Goal: Task Accomplishment & Management: Complete application form

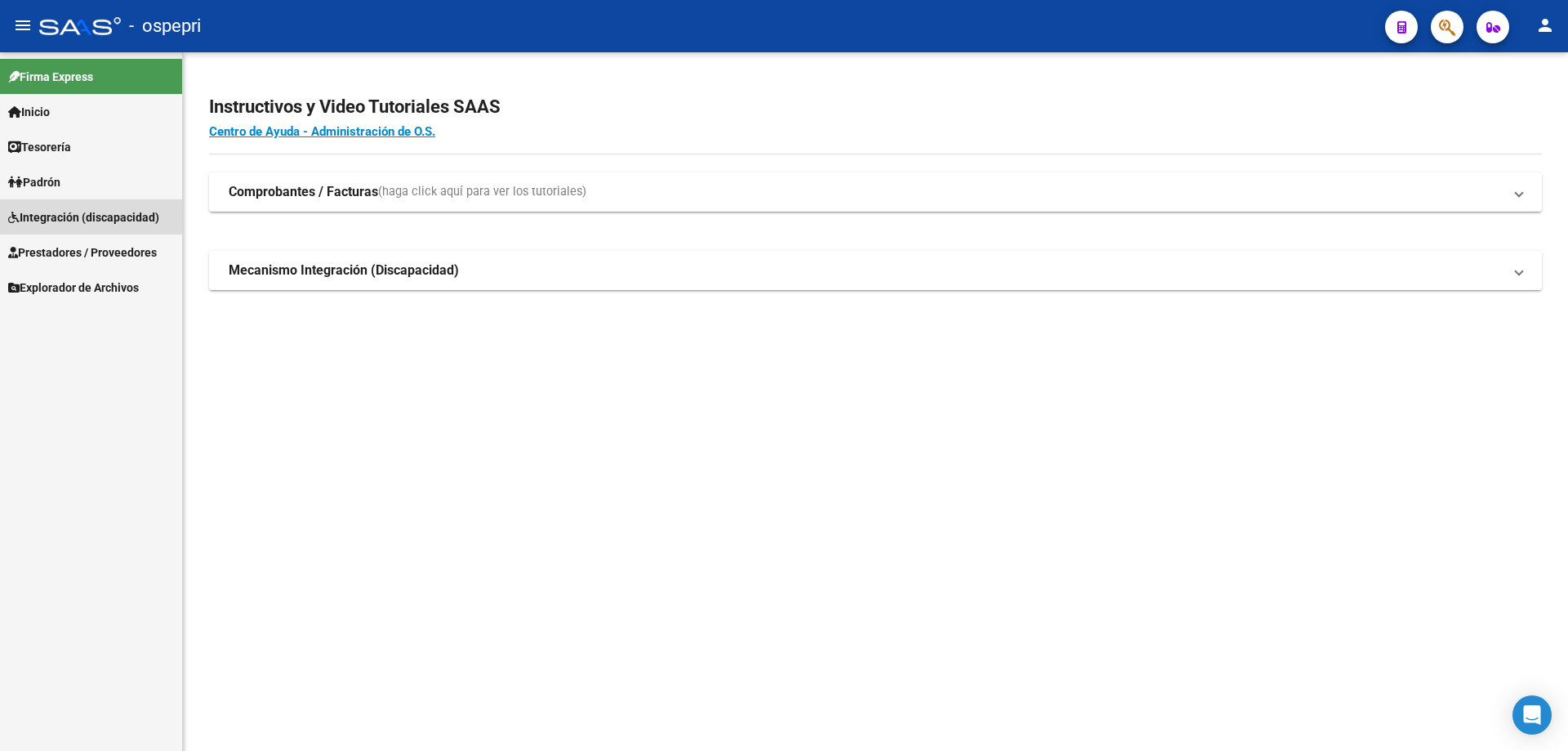
click at [58, 214] on span "Integración (discapacidad)" at bounding box center [83, 217] width 151 height 18
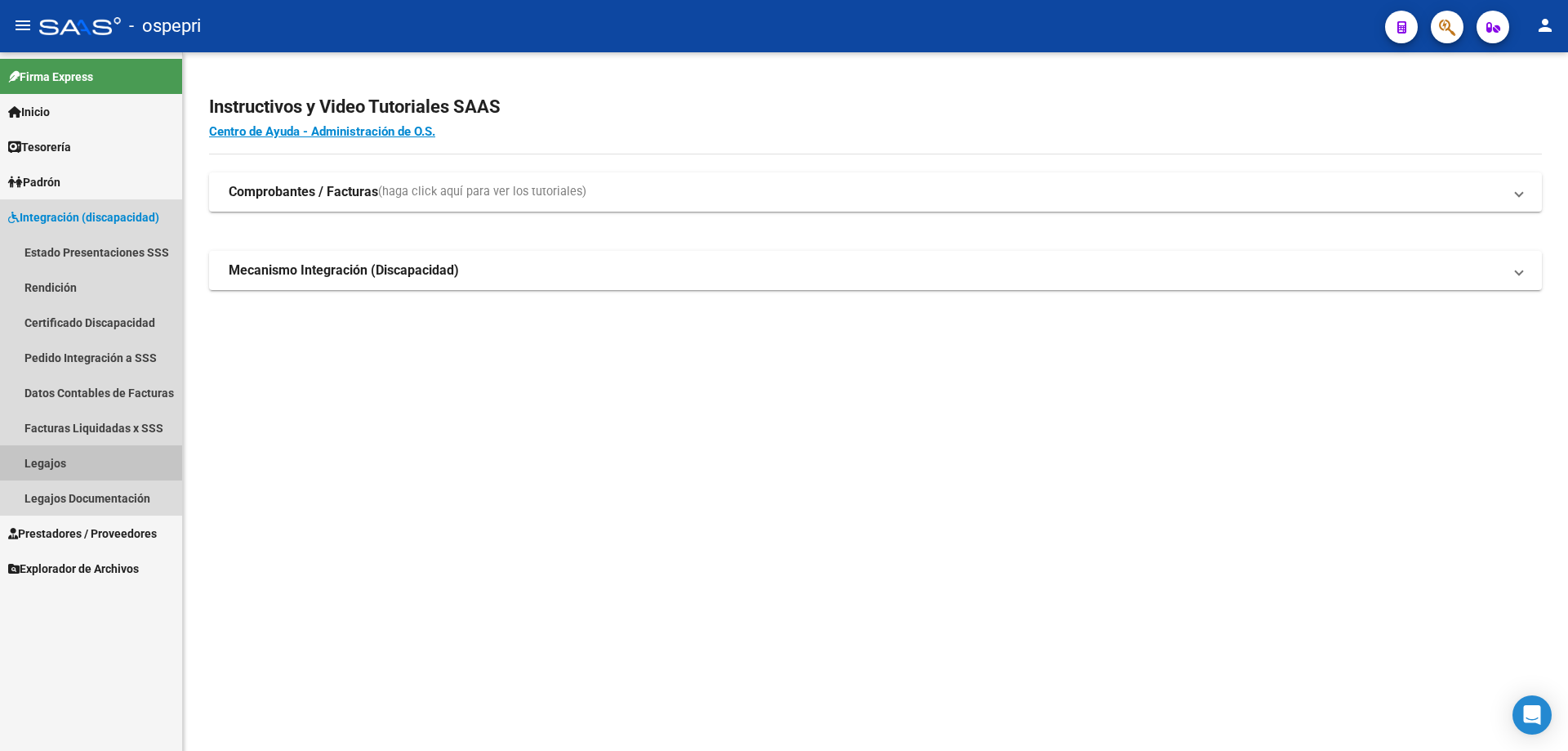
click at [47, 461] on link "Legajos" at bounding box center [91, 462] width 182 height 35
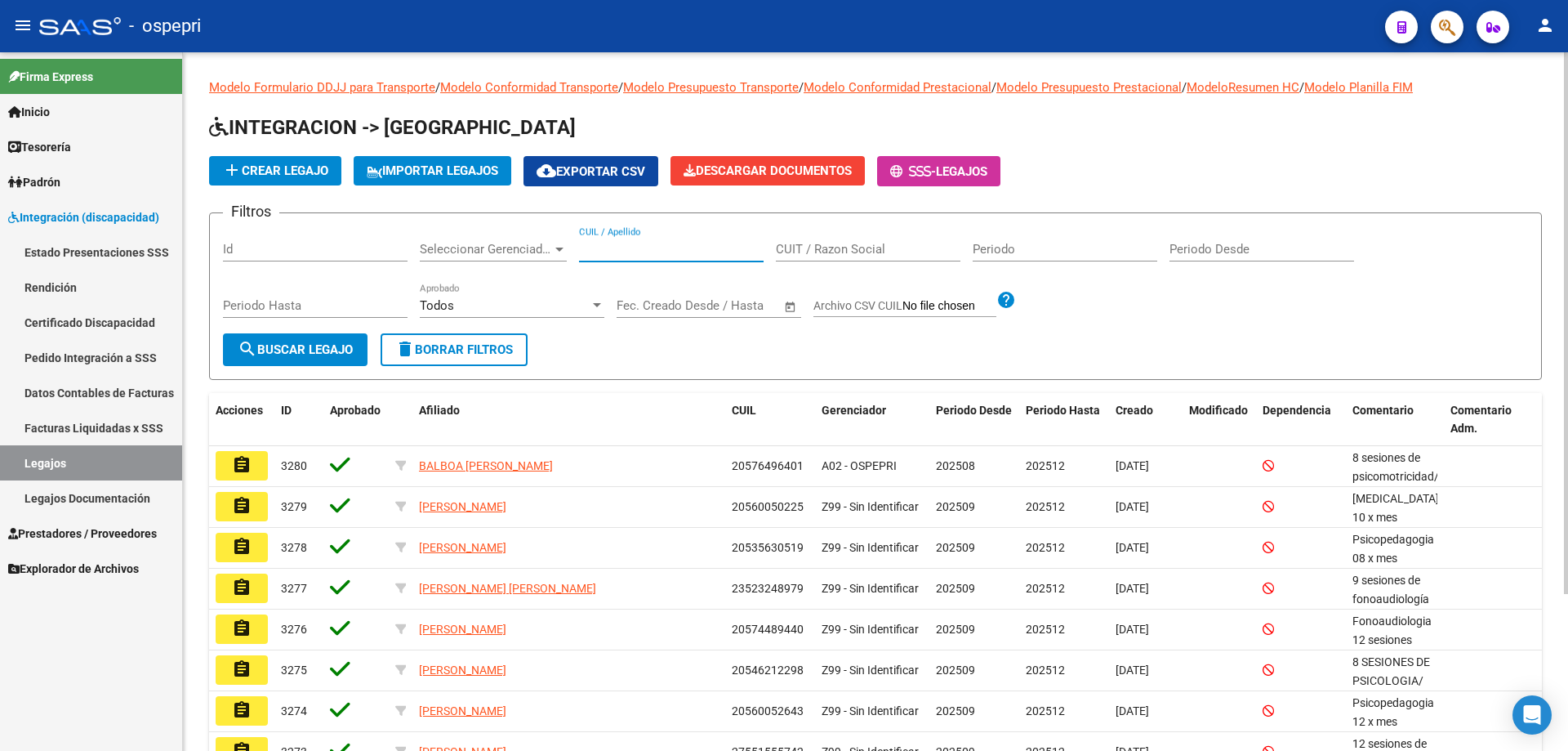
click at [603, 249] on input "CUIL / Apellido" at bounding box center [671, 249] width 185 height 15
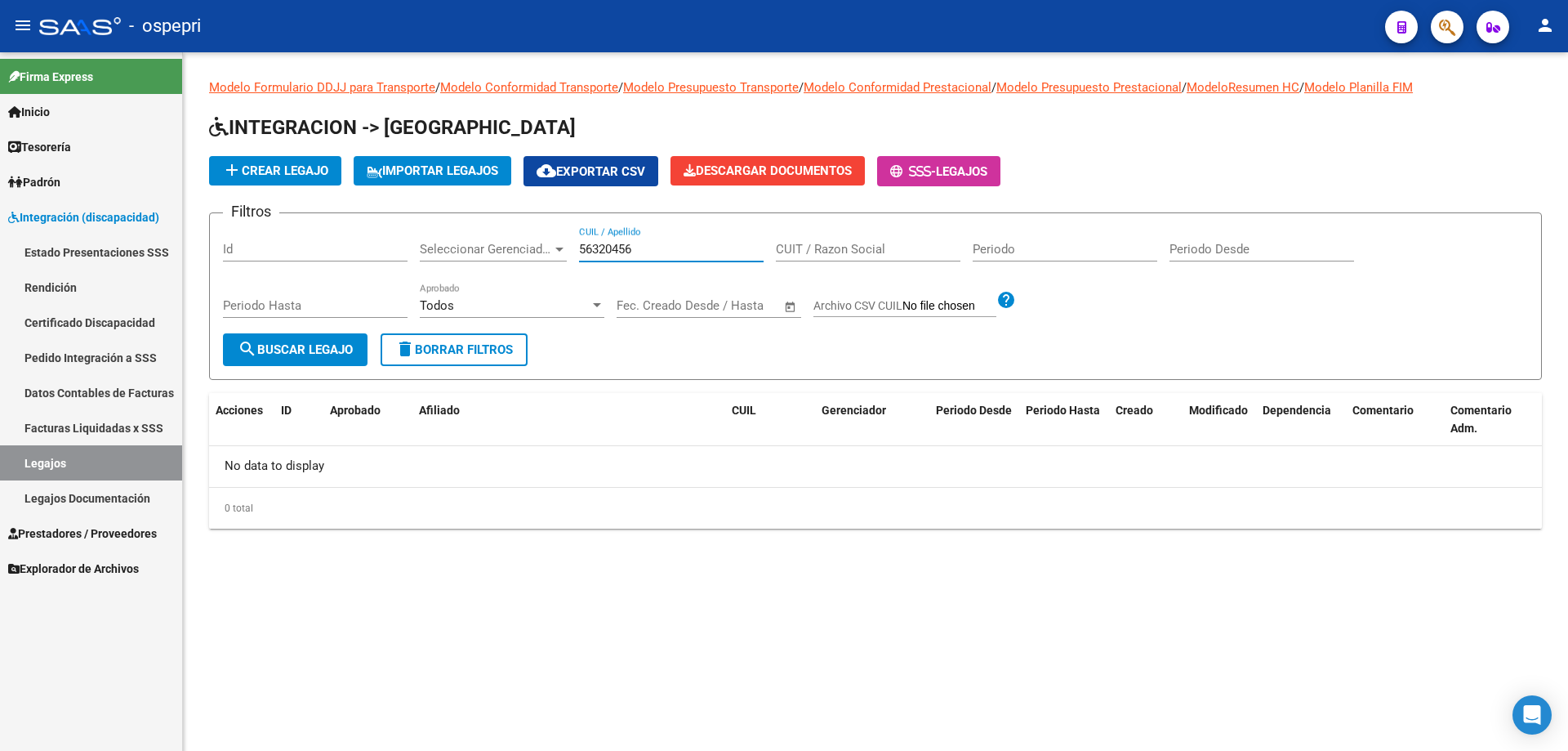
type input "56320456"
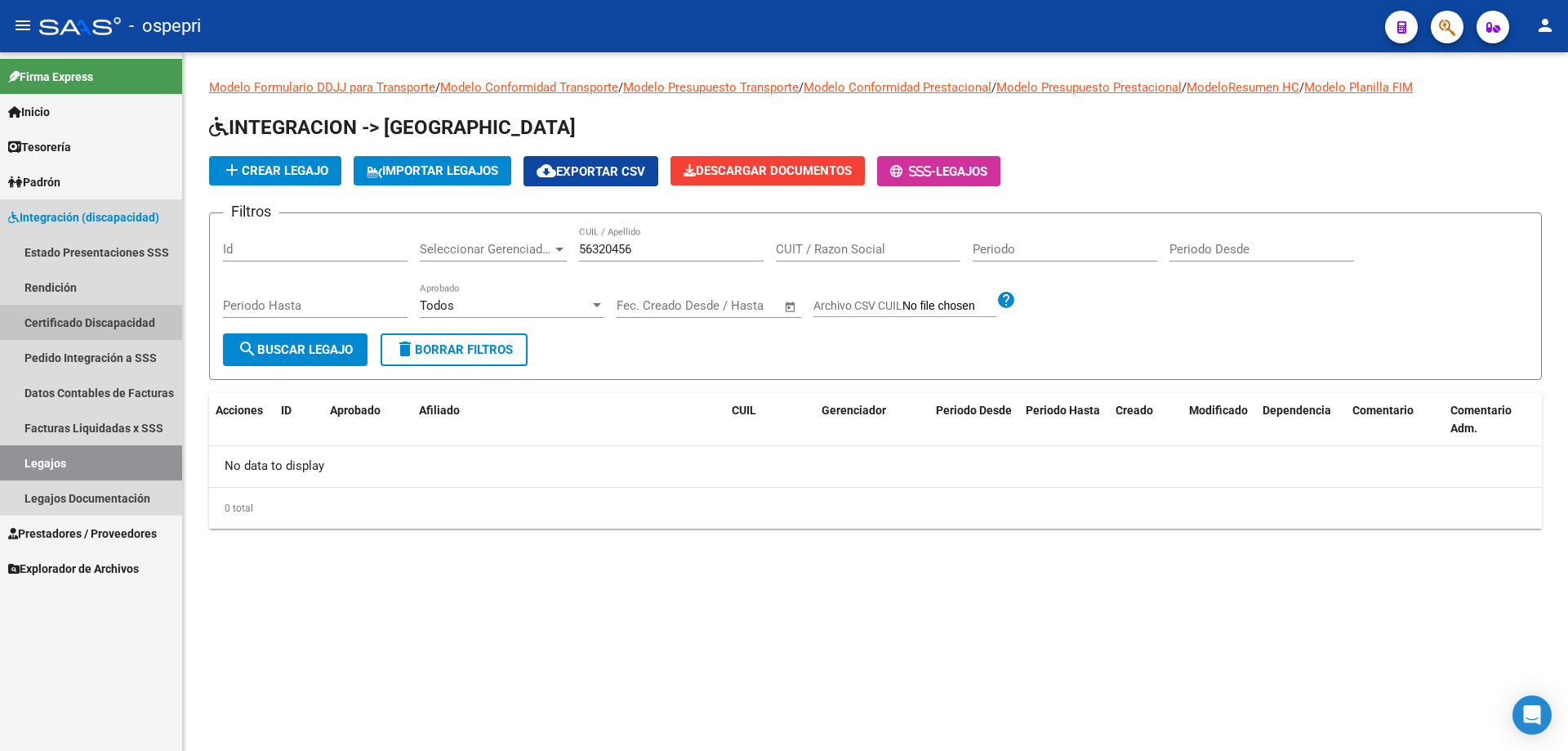
click at [92, 318] on link "Certificado Discapacidad" at bounding box center [91, 322] width 182 height 35
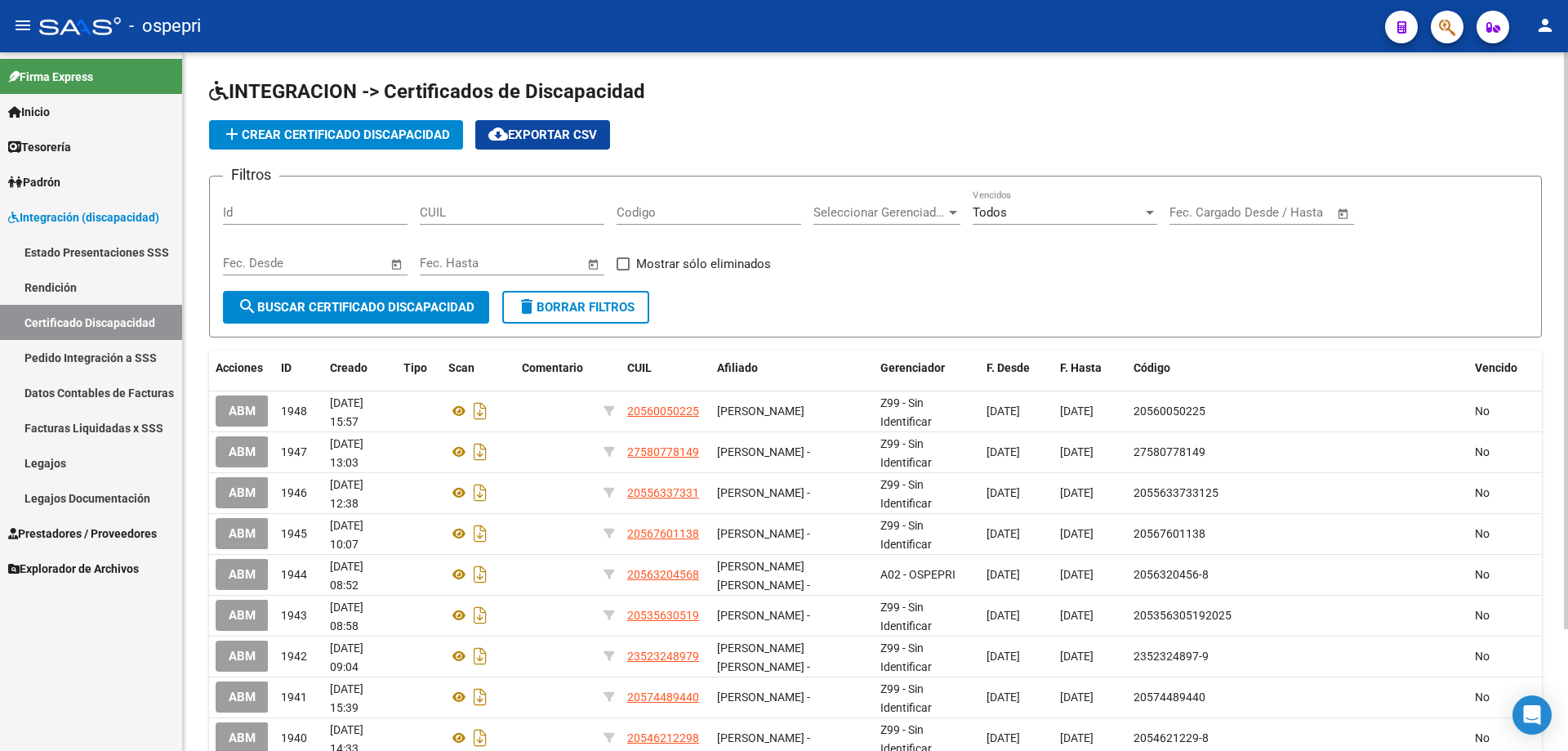
click at [432, 211] on input "CUIL" at bounding box center [512, 212] width 185 height 15
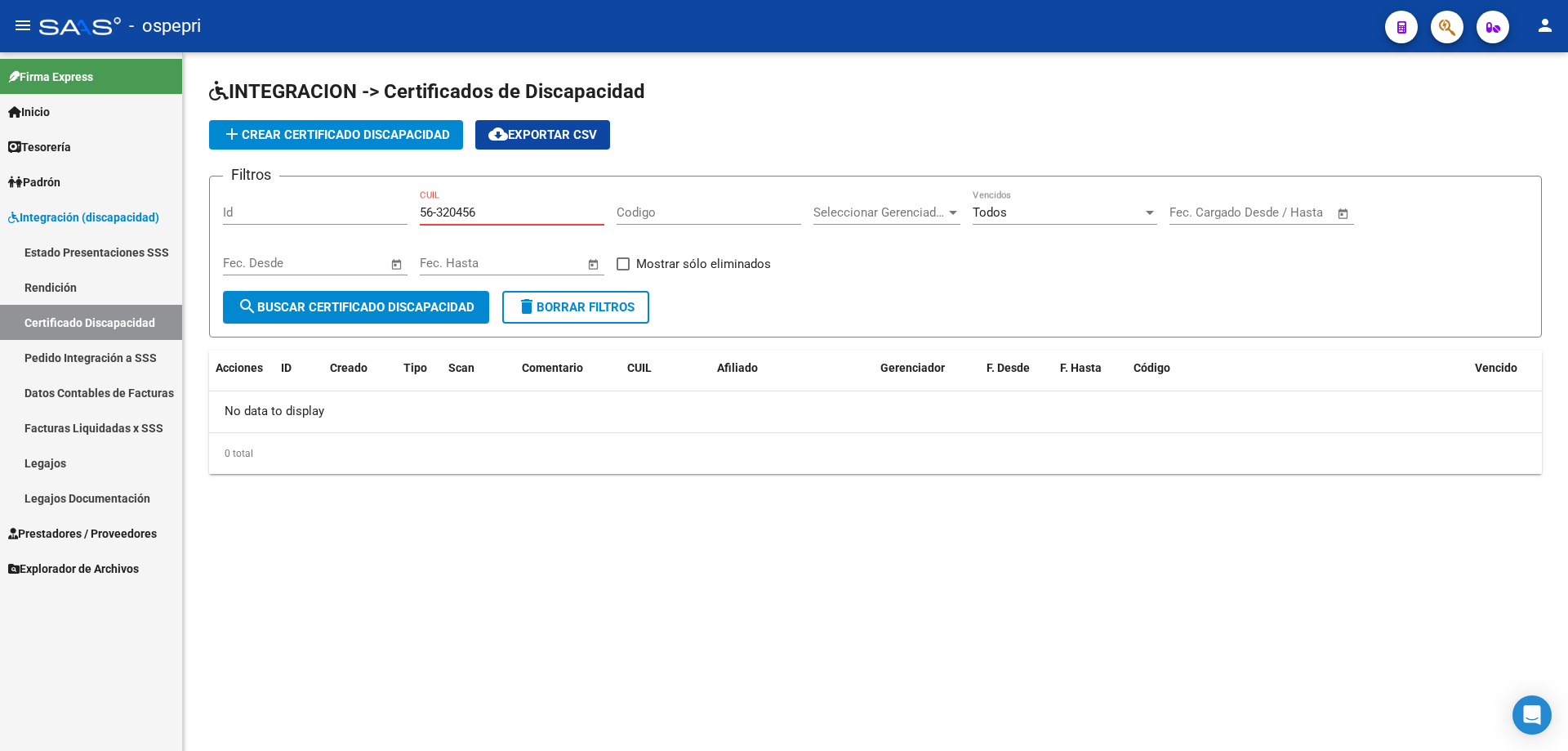
click at [420, 213] on input "56-320456" at bounding box center [512, 212] width 185 height 15
click at [502, 207] on input "20-56320456" at bounding box center [512, 212] width 185 height 15
type input "20-56320456-8"
click at [342, 308] on span "search Buscar Certificado Discapacidad" at bounding box center [356, 307] width 237 height 15
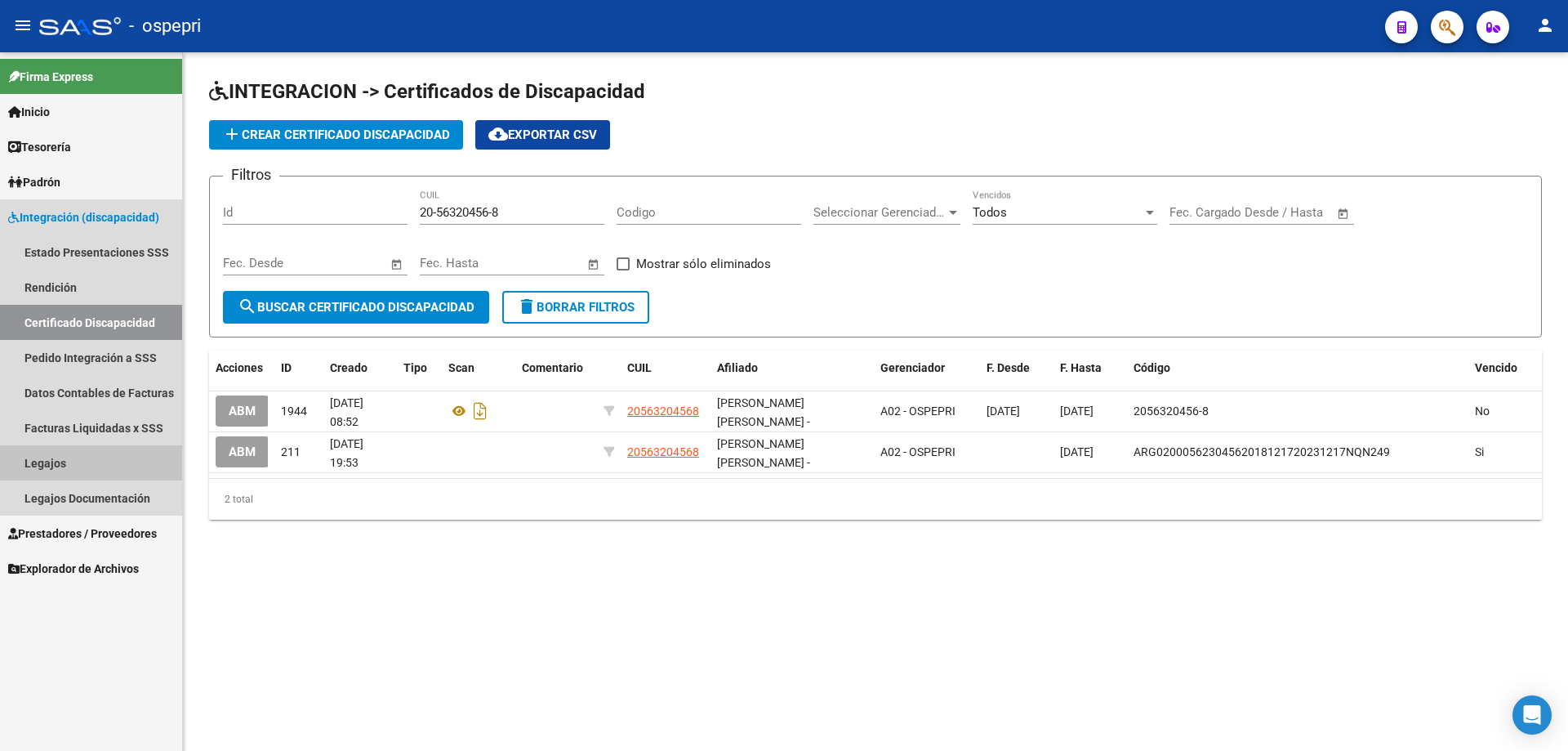
click at [42, 459] on link "Legajos" at bounding box center [91, 462] width 182 height 35
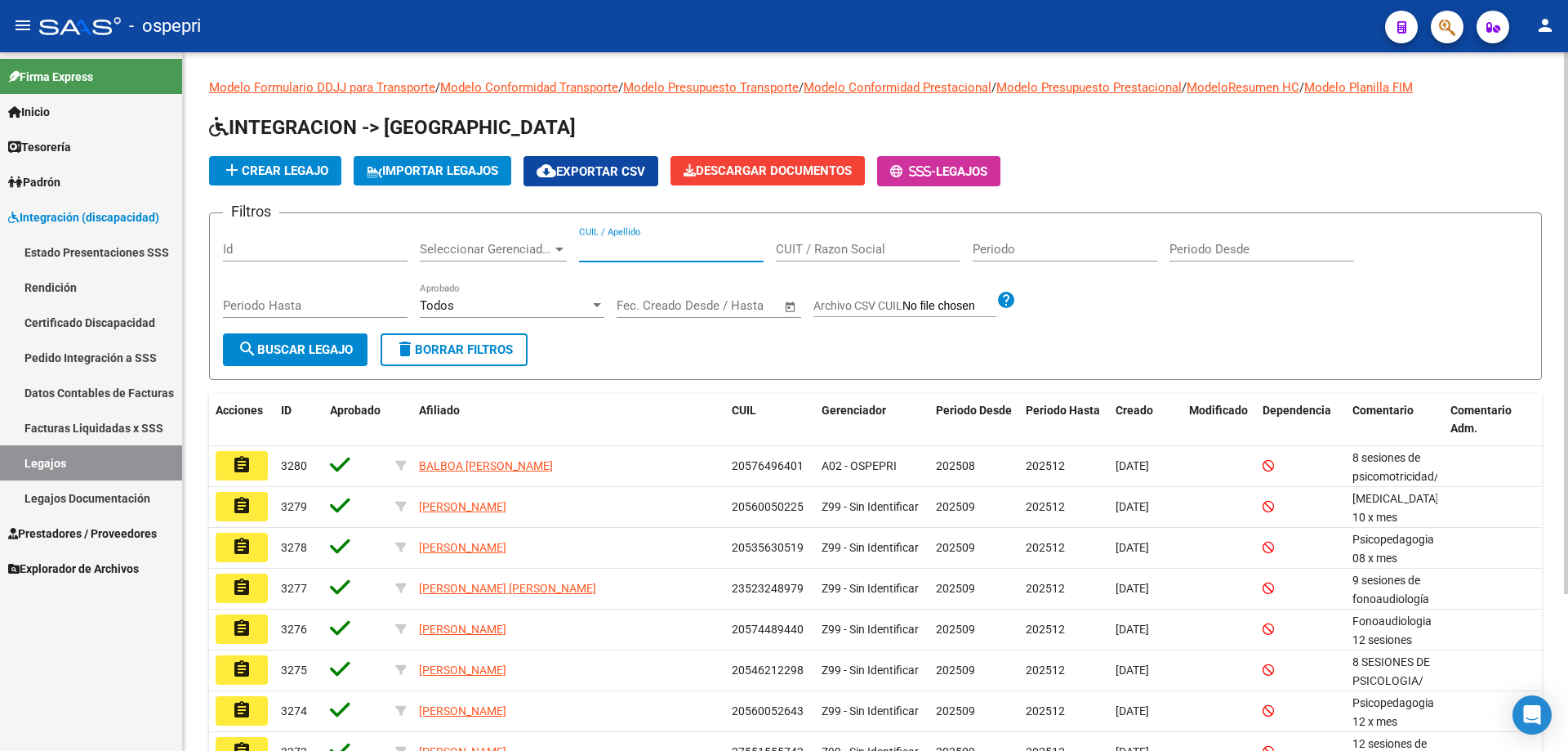
click at [611, 247] on input "CUIL / Apellido" at bounding box center [671, 249] width 185 height 15
type input "20563204568"
click at [315, 343] on span "search Buscar Legajo" at bounding box center [295, 349] width 115 height 15
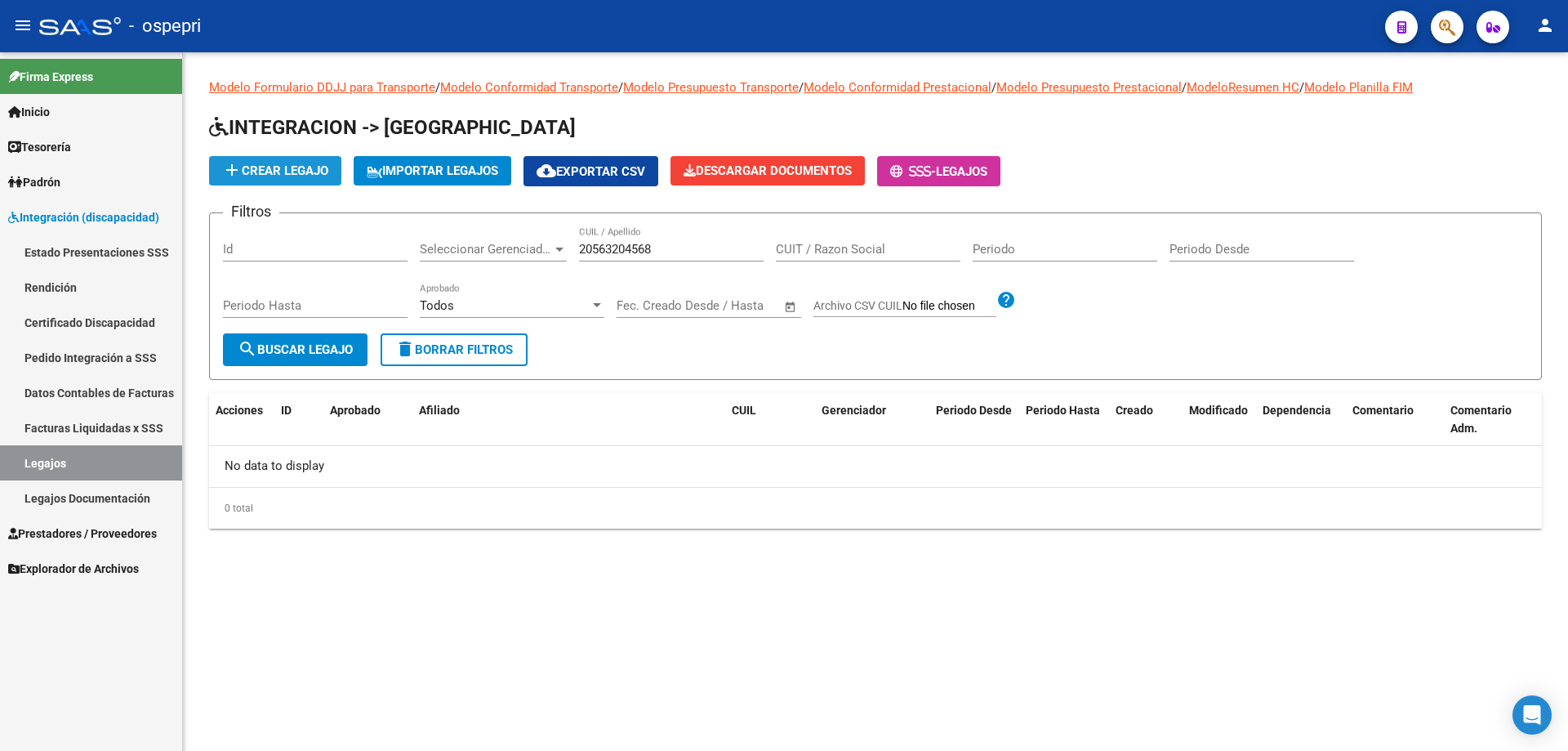
click at [289, 168] on span "add Crear Legajo" at bounding box center [275, 170] width 106 height 15
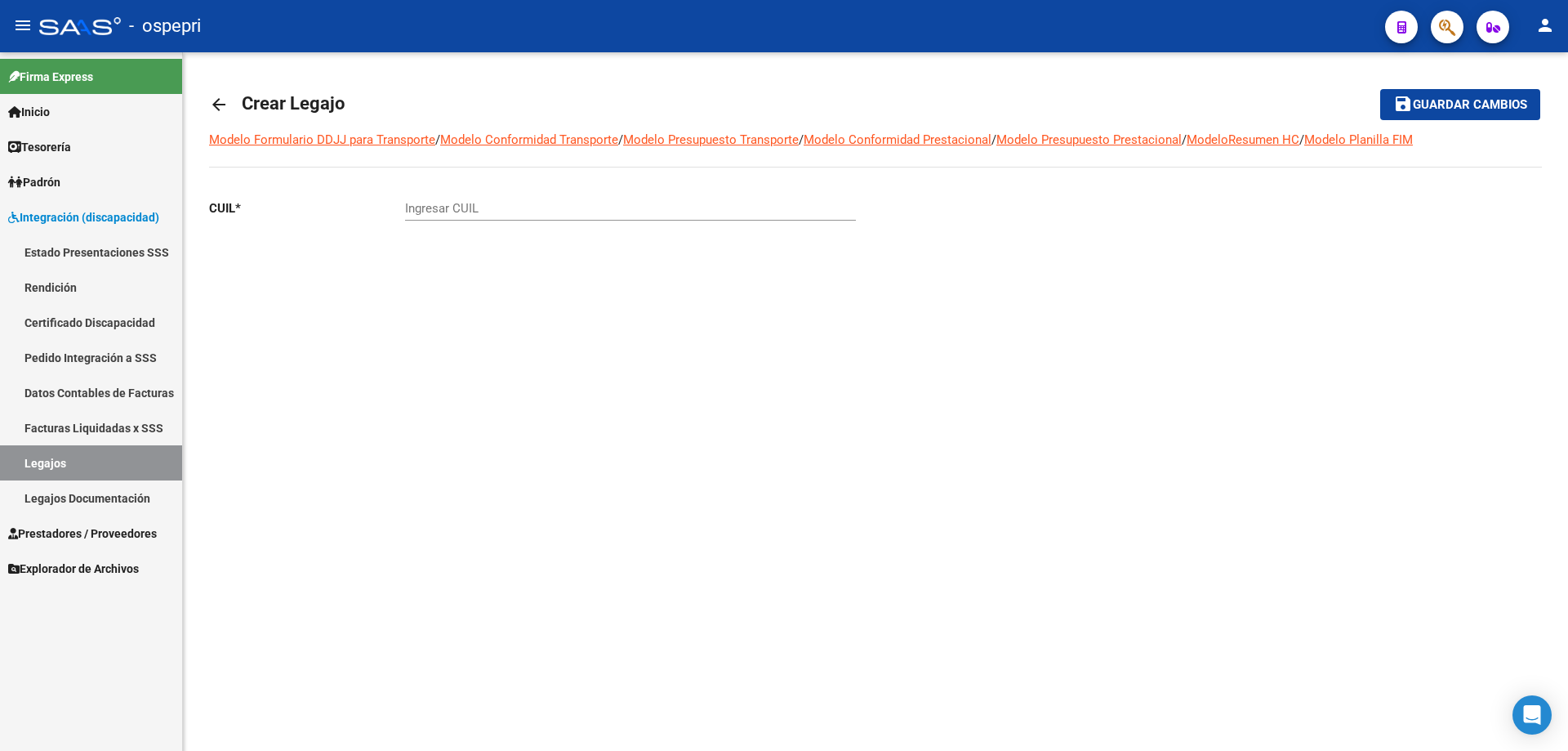
click at [422, 204] on input "Ingresar CUIL" at bounding box center [630, 208] width 451 height 15
type input "20-56320456-8"
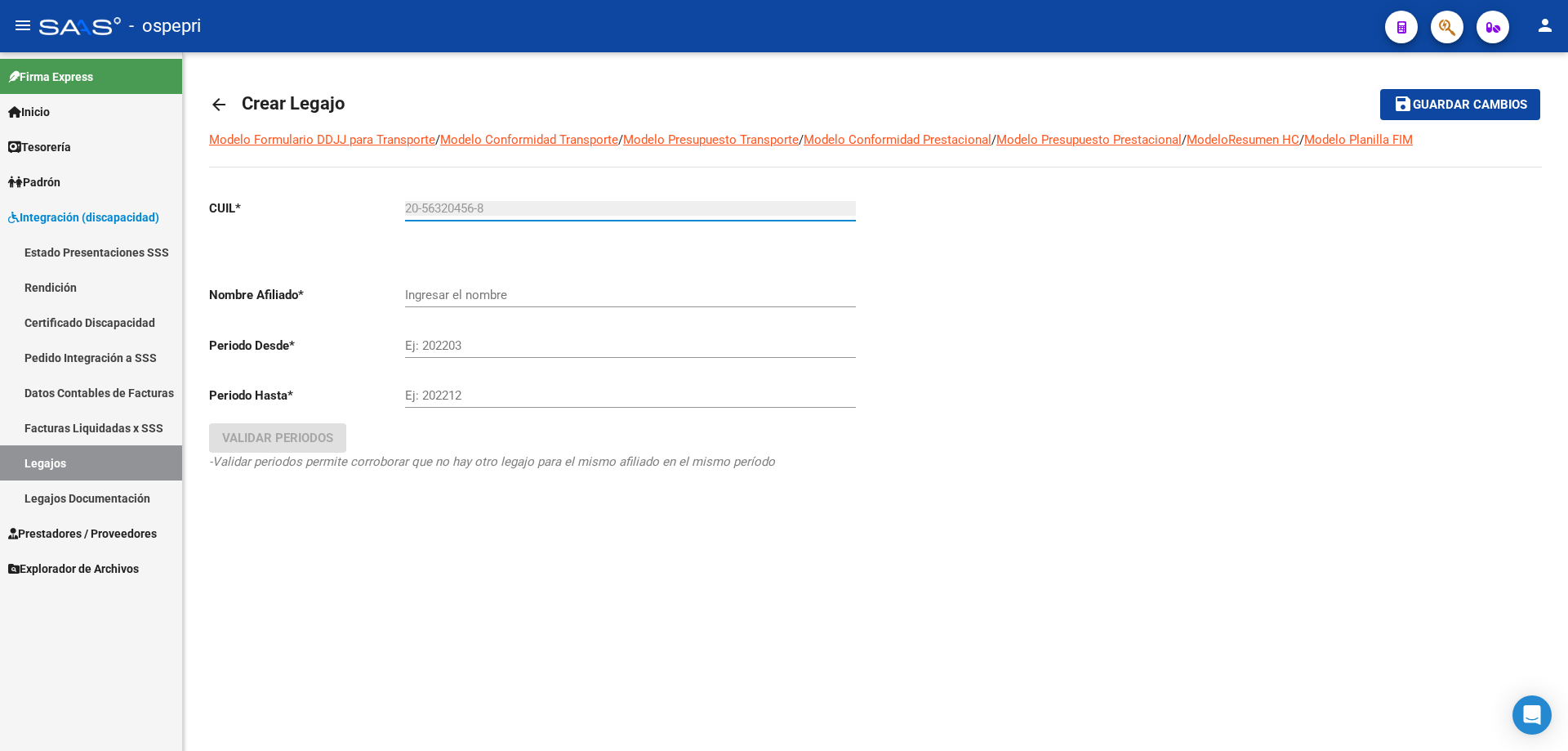
type input "[PERSON_NAME]"
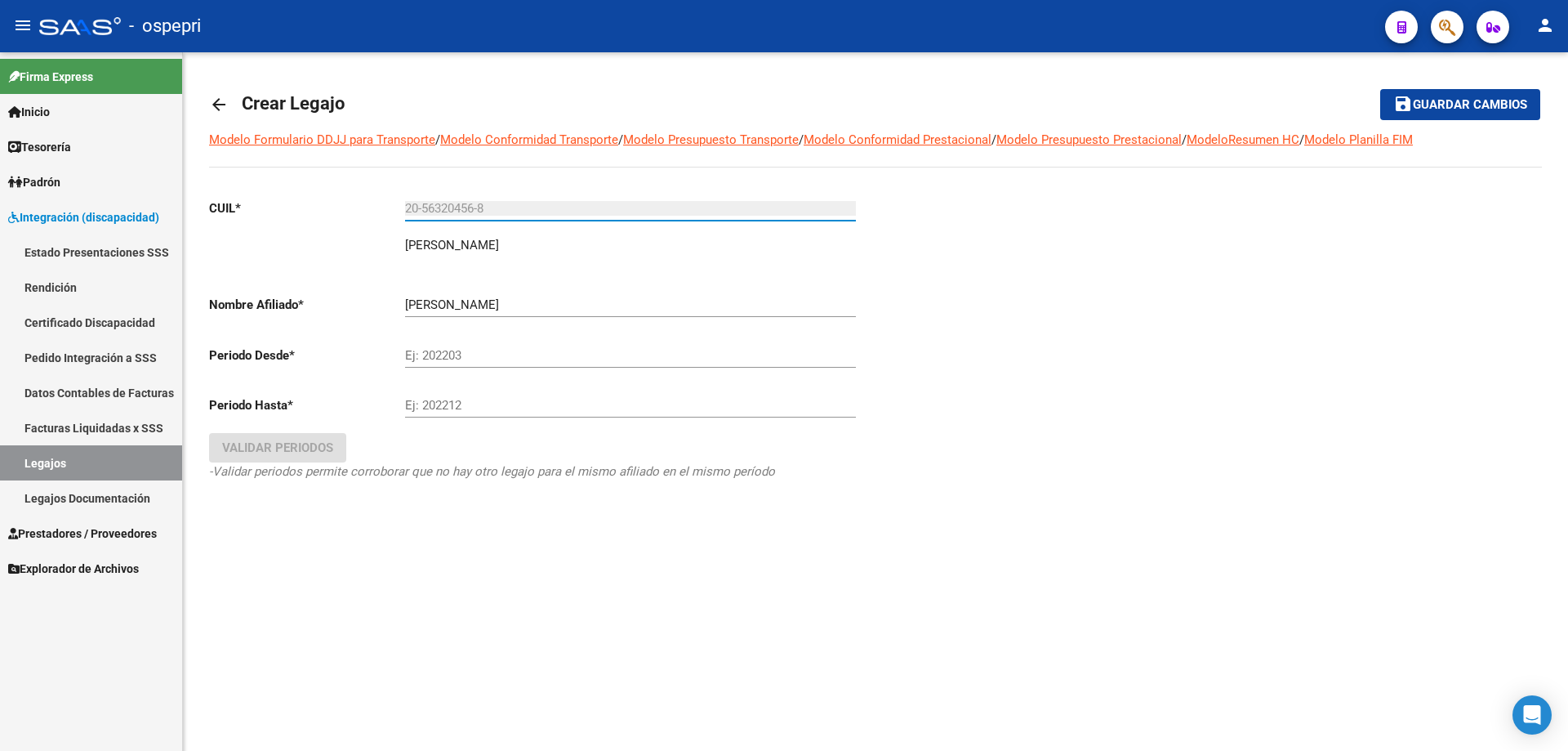
type input "20-56320456-8"
click at [469, 355] on input "Ej: 202203" at bounding box center [630, 355] width 451 height 15
type input "202509"
click at [441, 407] on input "Ej: 202212" at bounding box center [630, 405] width 451 height 15
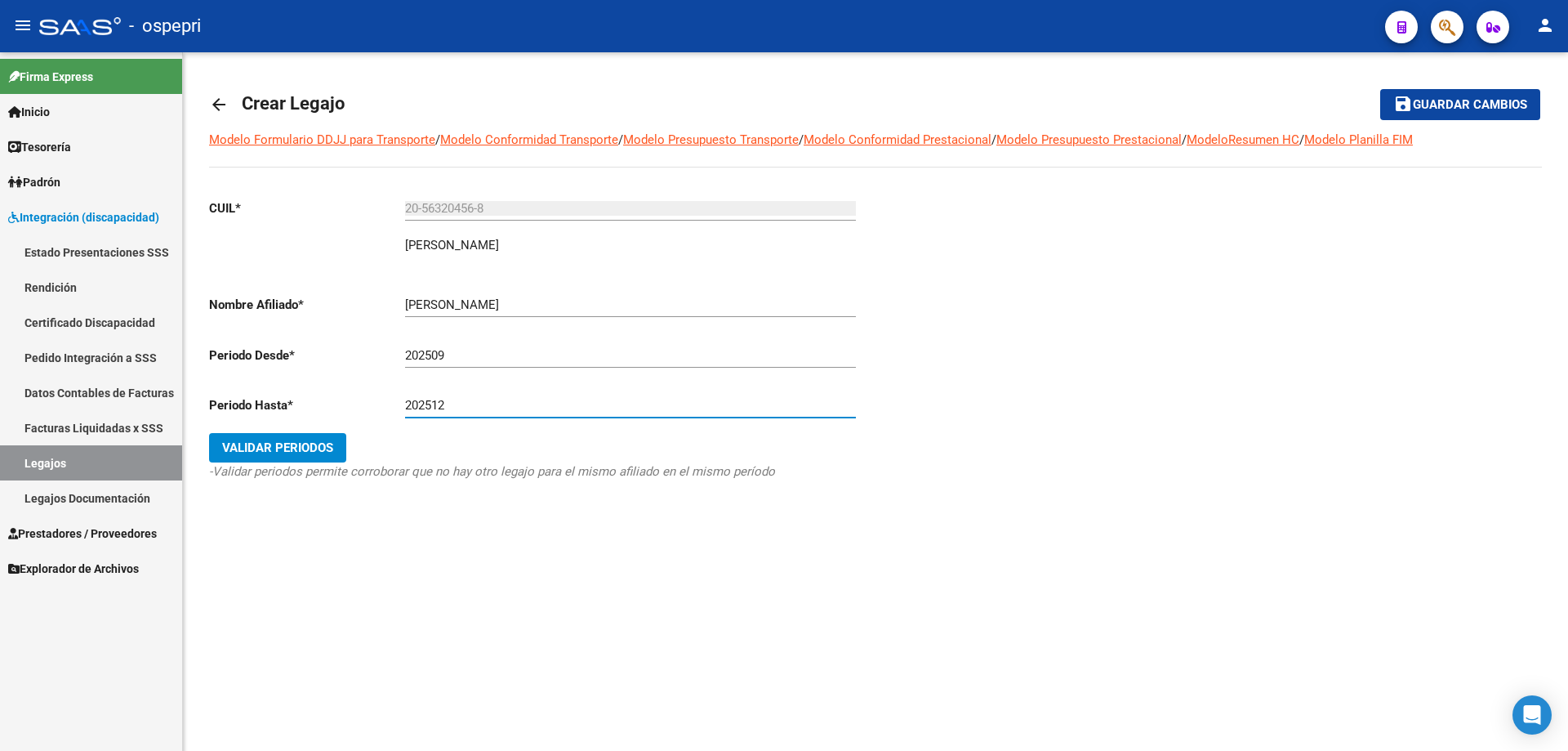
type input "202512"
click at [297, 441] on span "Validar Periodos" at bounding box center [277, 448] width 111 height 15
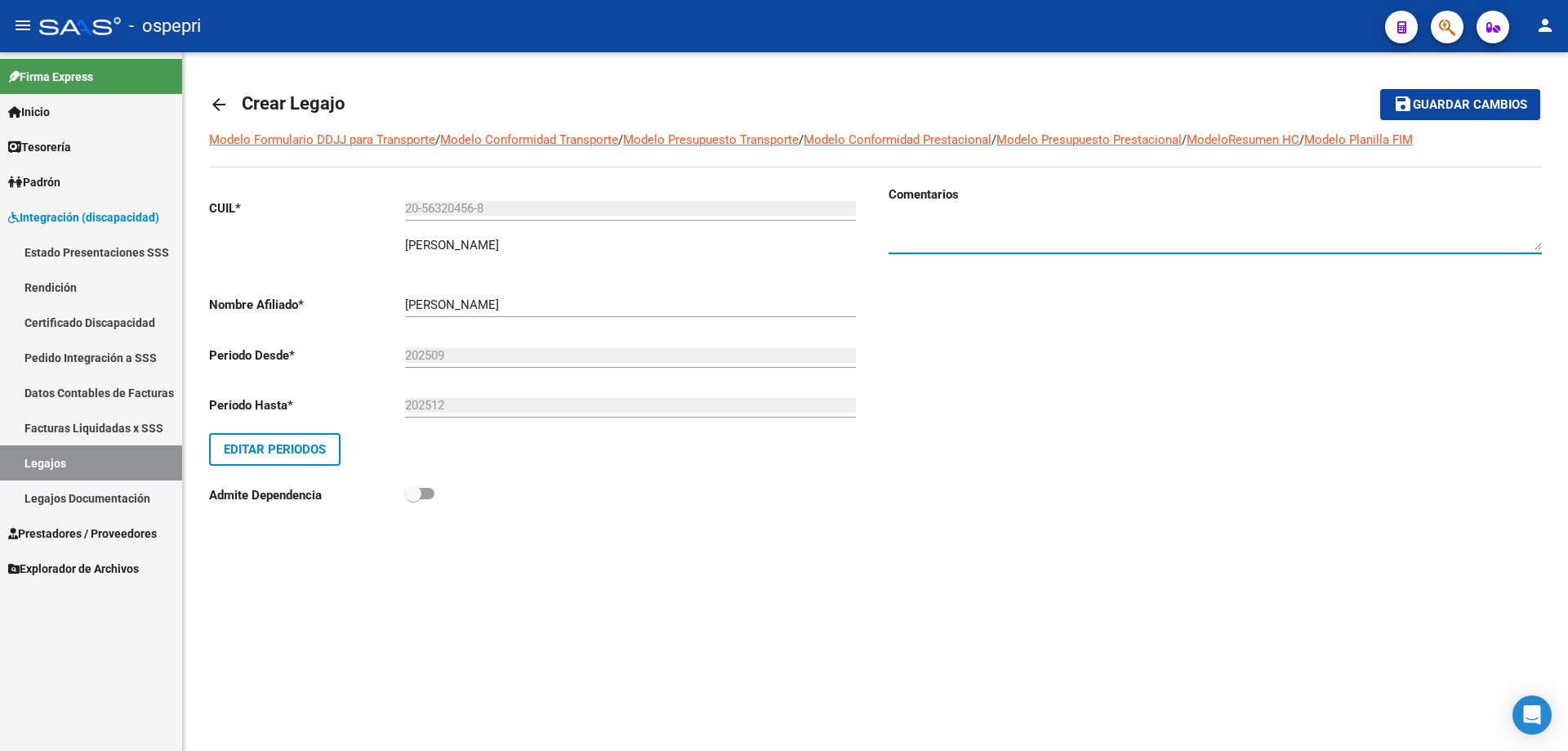
click at [905, 218] on textarea at bounding box center [1215, 233] width 654 height 33
type textarea "2"
type textarea "Kinesiologia 20sesiones mensuales septiembre / [DATE] [GEOGRAPHIC_DATA]. [PERSO…"
click at [1461, 103] on span "Guardar cambios" at bounding box center [1470, 105] width 114 height 15
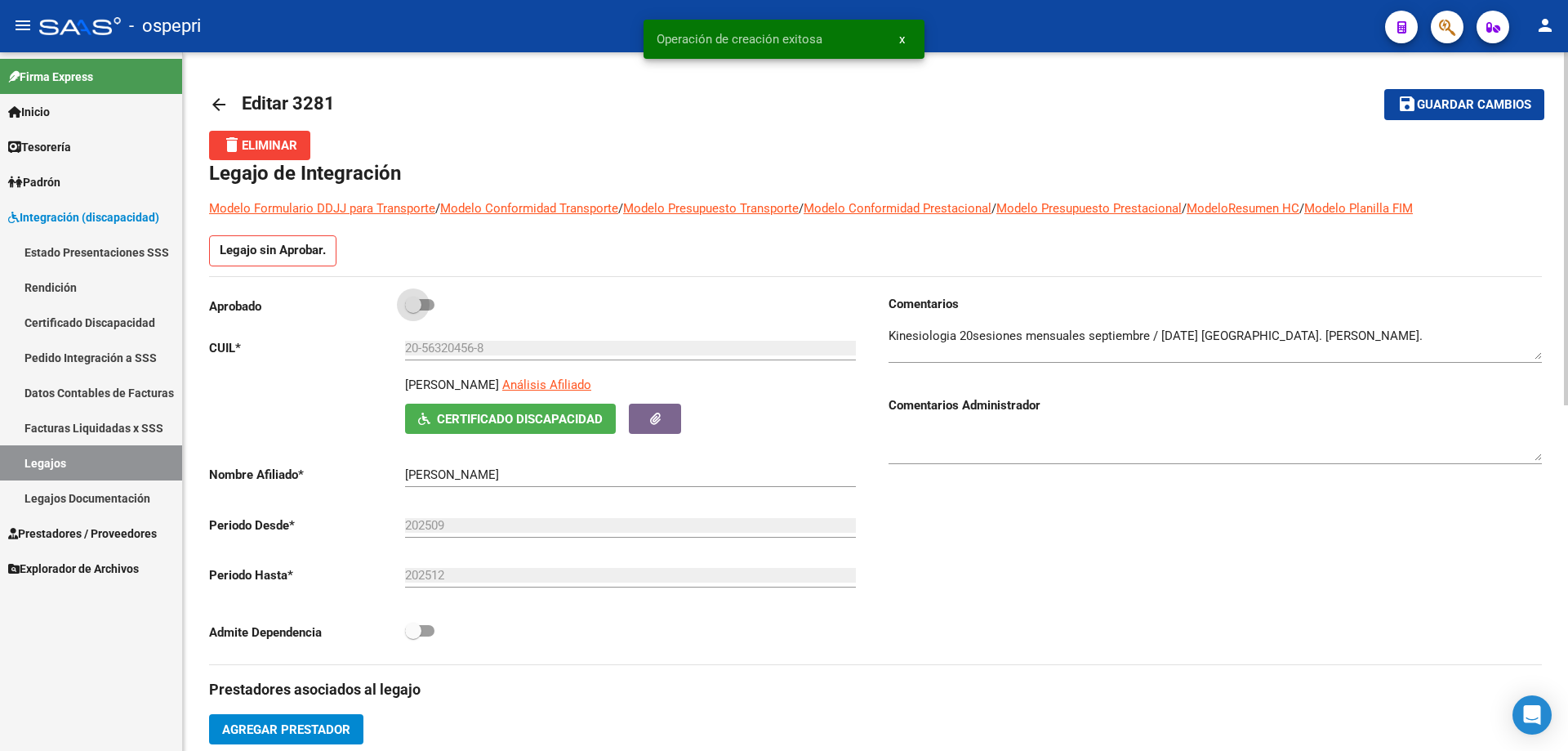
click at [424, 302] on span at bounding box center [419, 304] width 29 height 11
click at [414, 311] on input "checkbox" at bounding box center [413, 311] width 1 height 1
checkbox input "true"
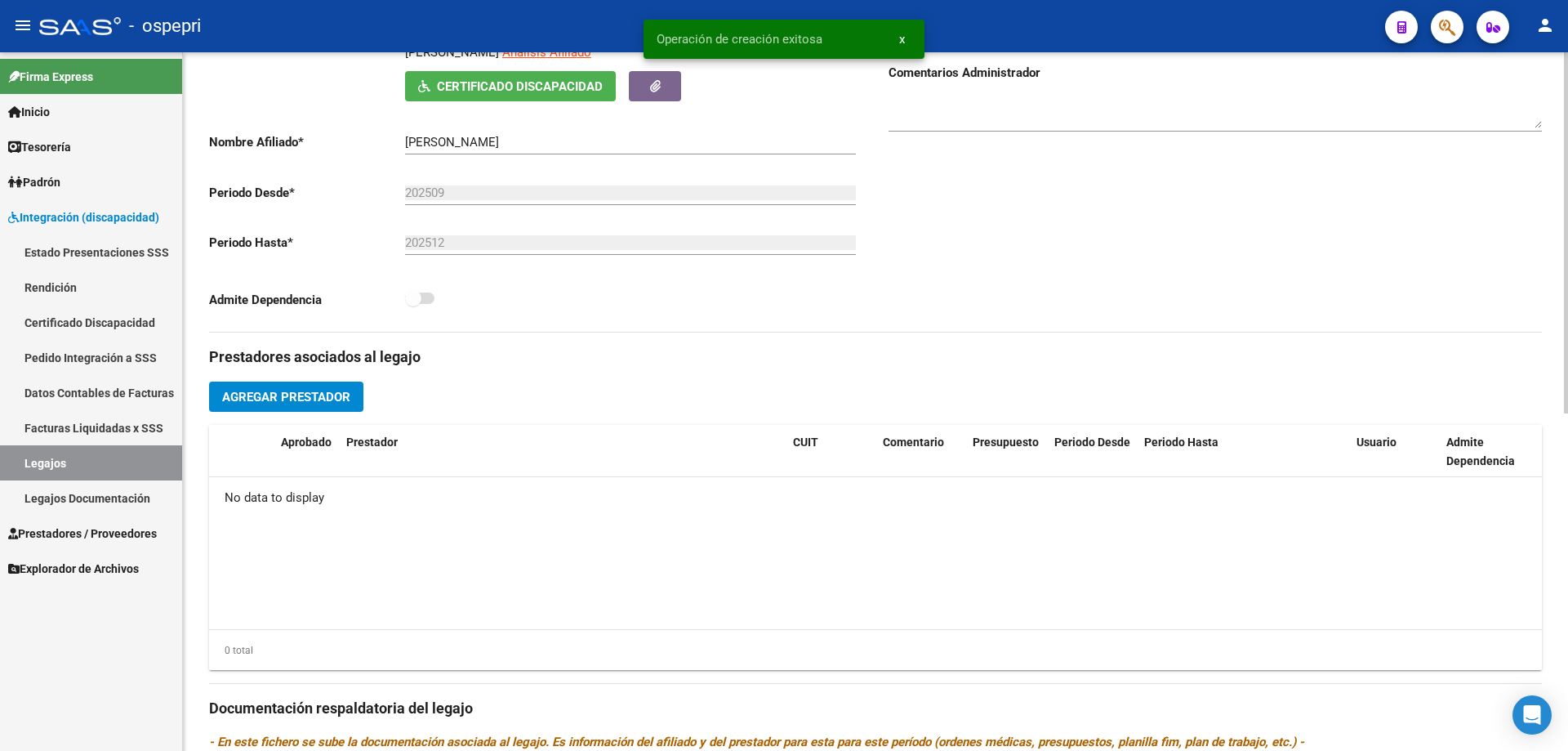
scroll to position [327, 0]
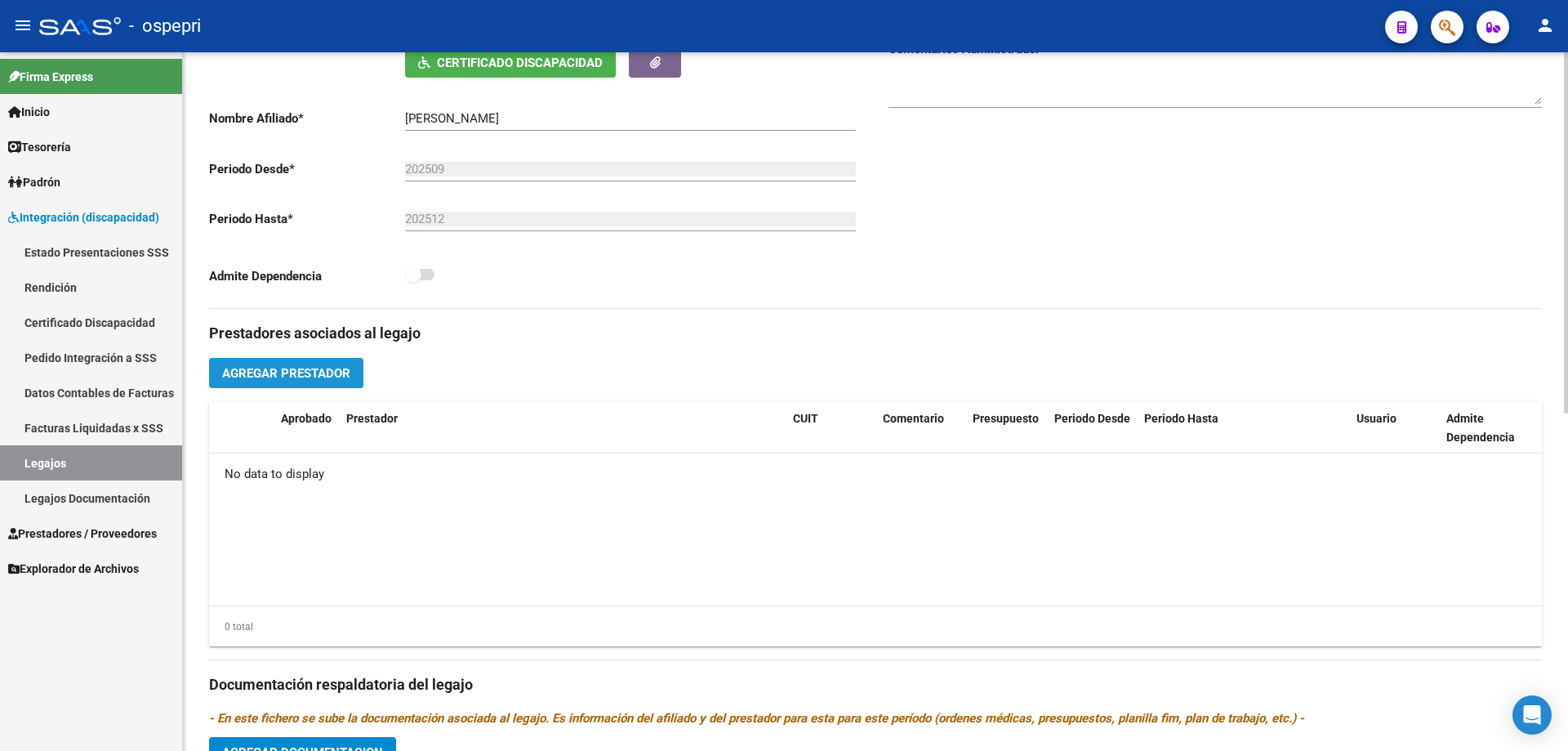
click at [316, 374] on span "Agregar Prestador" at bounding box center [286, 373] width 128 height 15
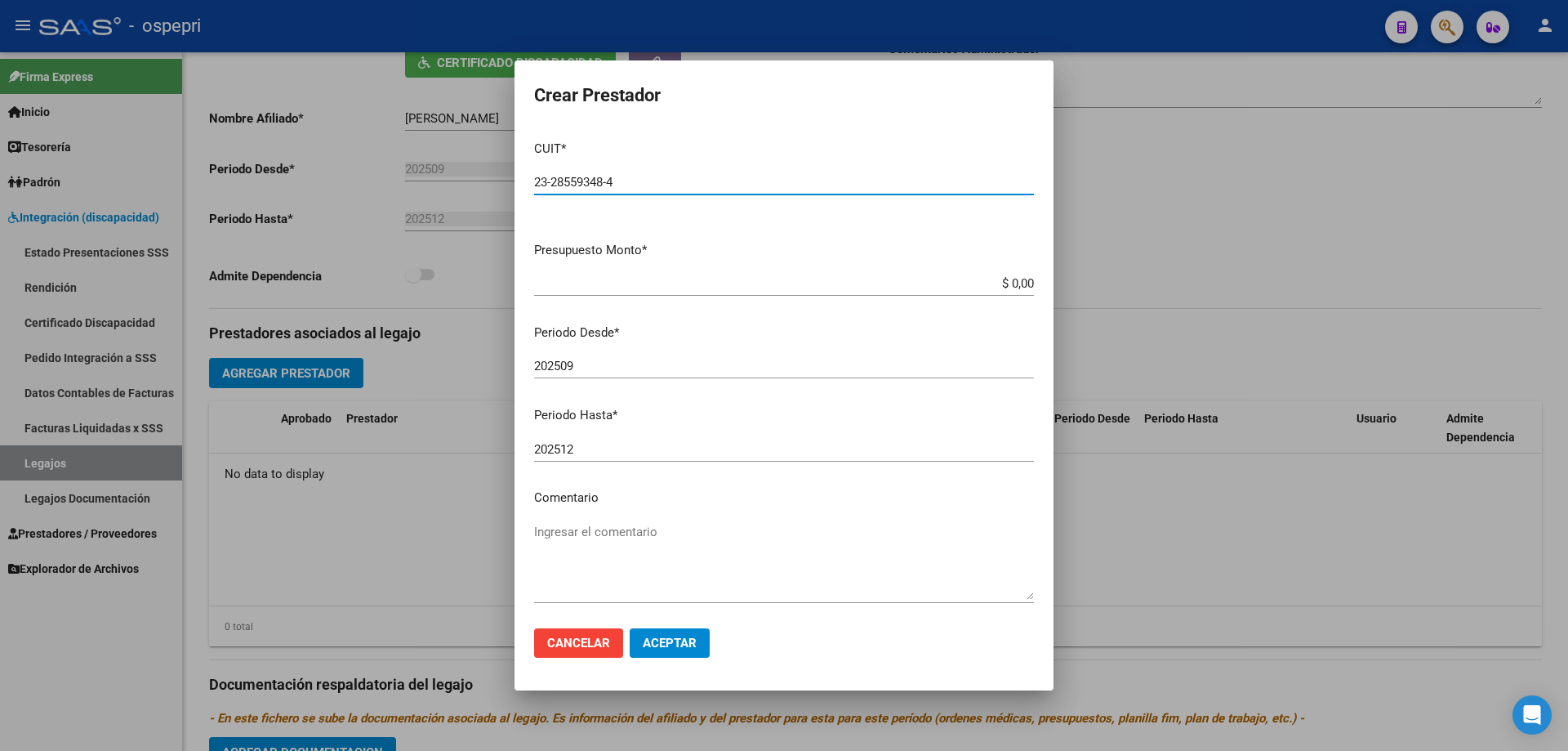
type input "23-28559348-4"
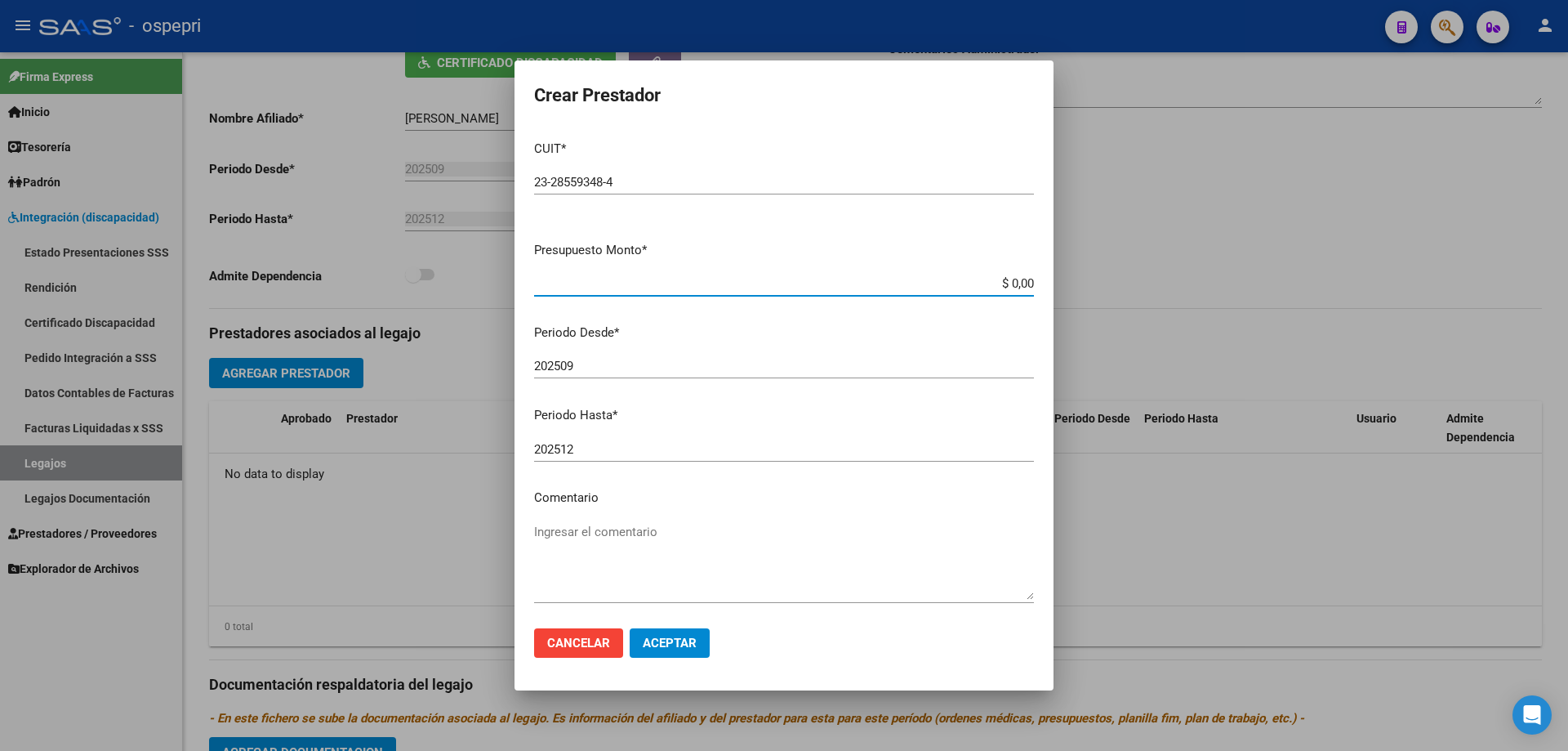
drag, startPoint x: 1021, startPoint y: 282, endPoint x: 966, endPoint y: 290, distance: 55.6
click at [967, 289] on input "$ 0,00" at bounding box center [784, 283] width 500 height 15
type input "$ 14.844,72"
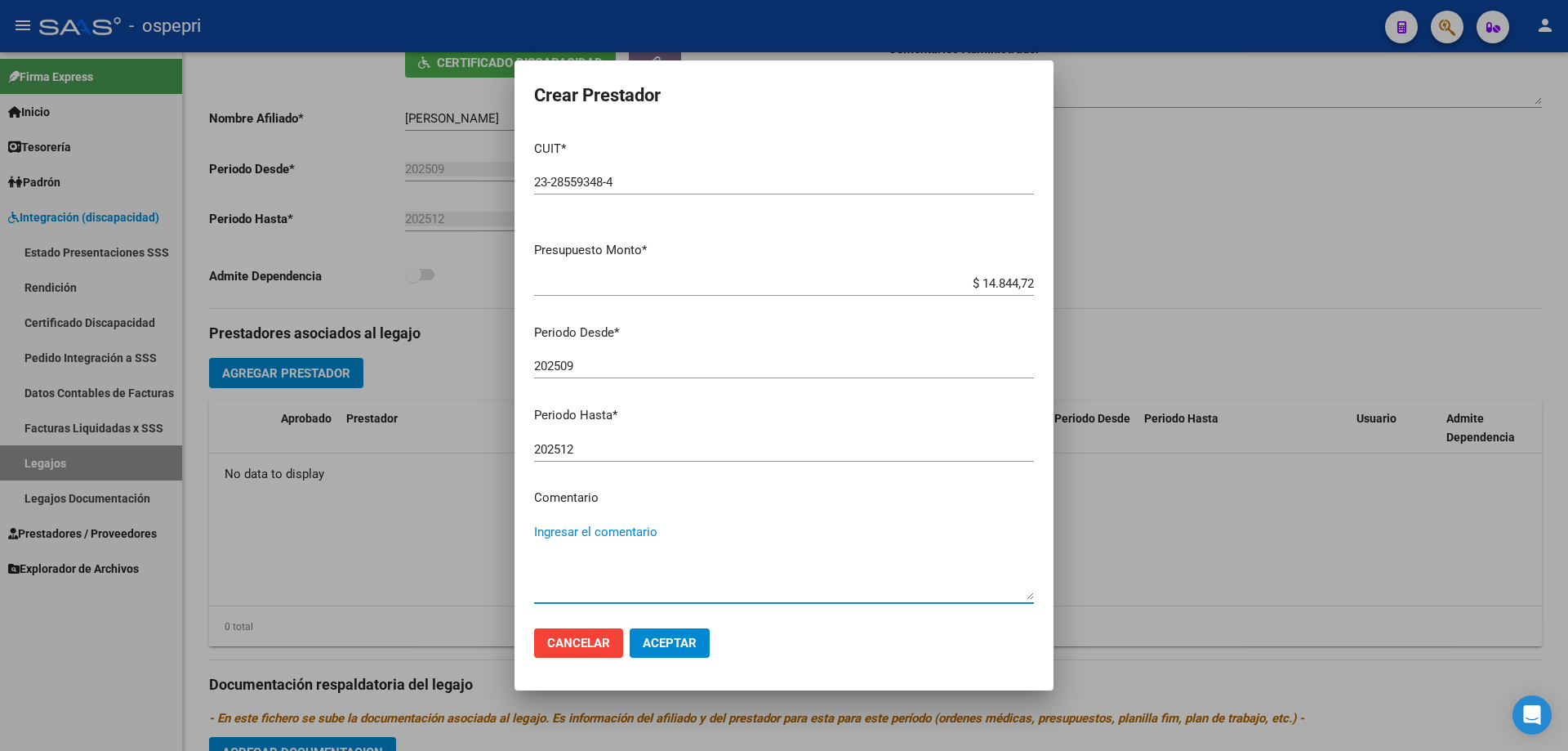
click at [572, 533] on textarea "Ingresar el comentario" at bounding box center [784, 561] width 500 height 77
type textarea "20 mensuales septiembre / [DATE]"
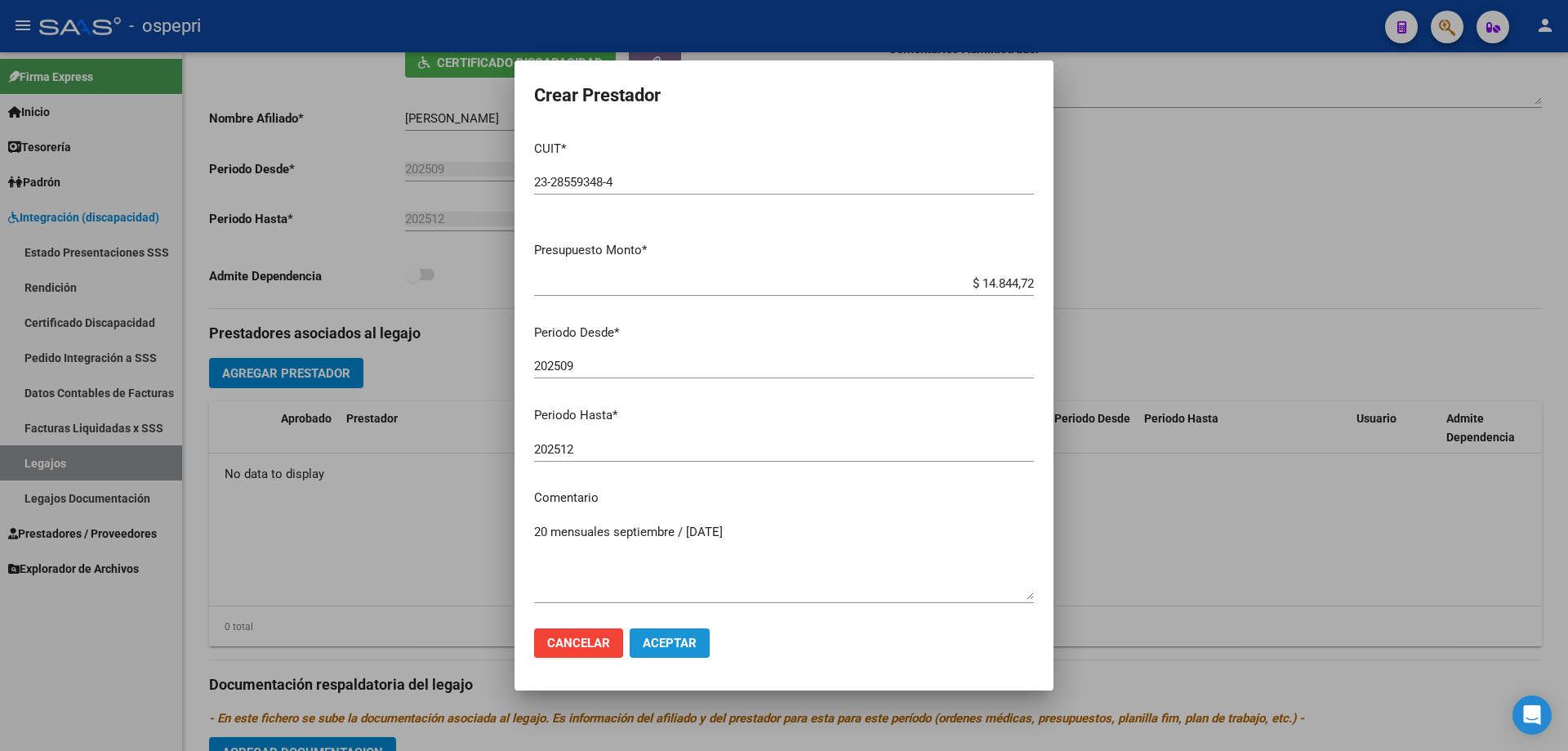
click at [685, 648] on span "Aceptar" at bounding box center [670, 643] width 54 height 15
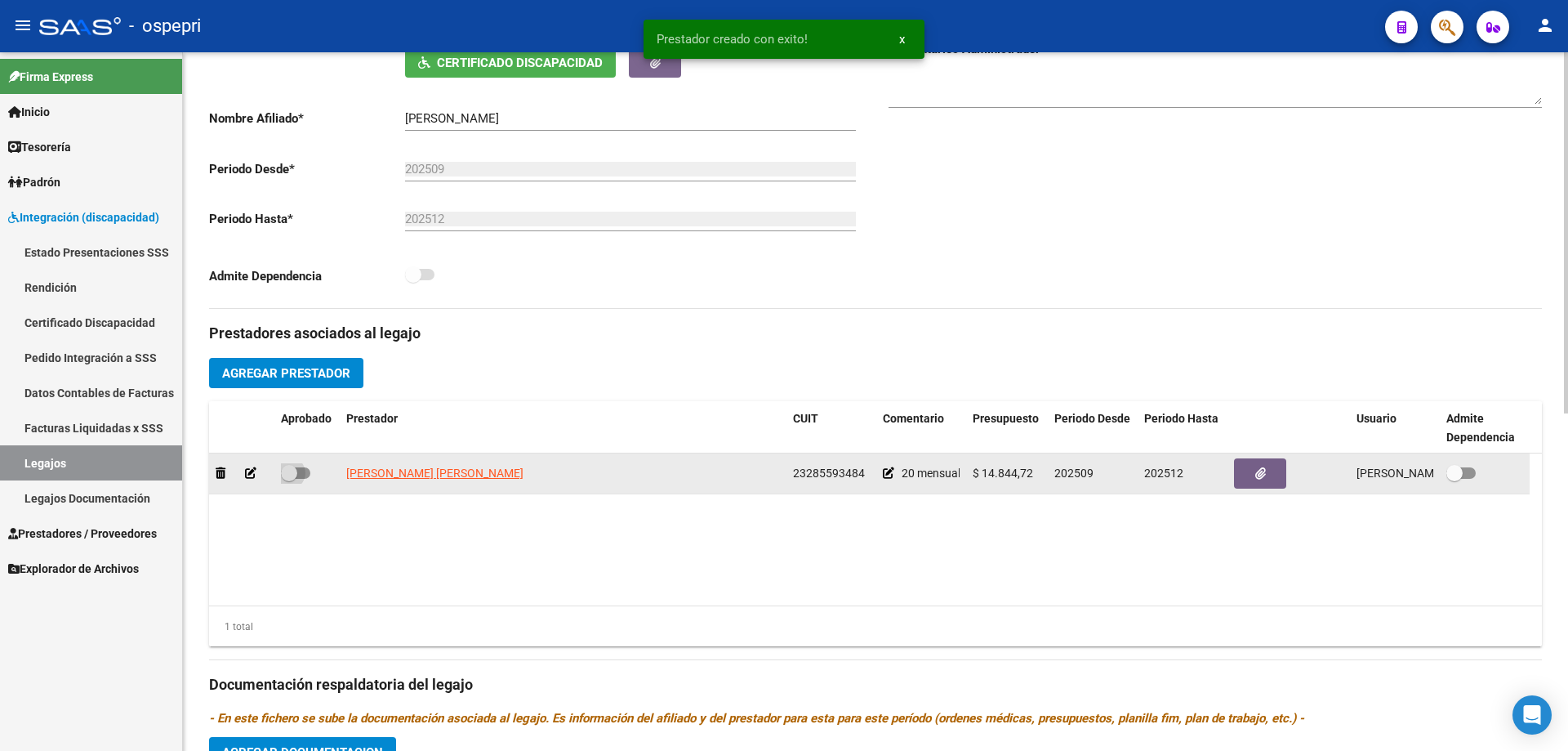
click at [308, 475] on span at bounding box center [295, 473] width 29 height 11
click at [289, 479] on input "checkbox" at bounding box center [289, 479] width 1 height 1
checkbox input "true"
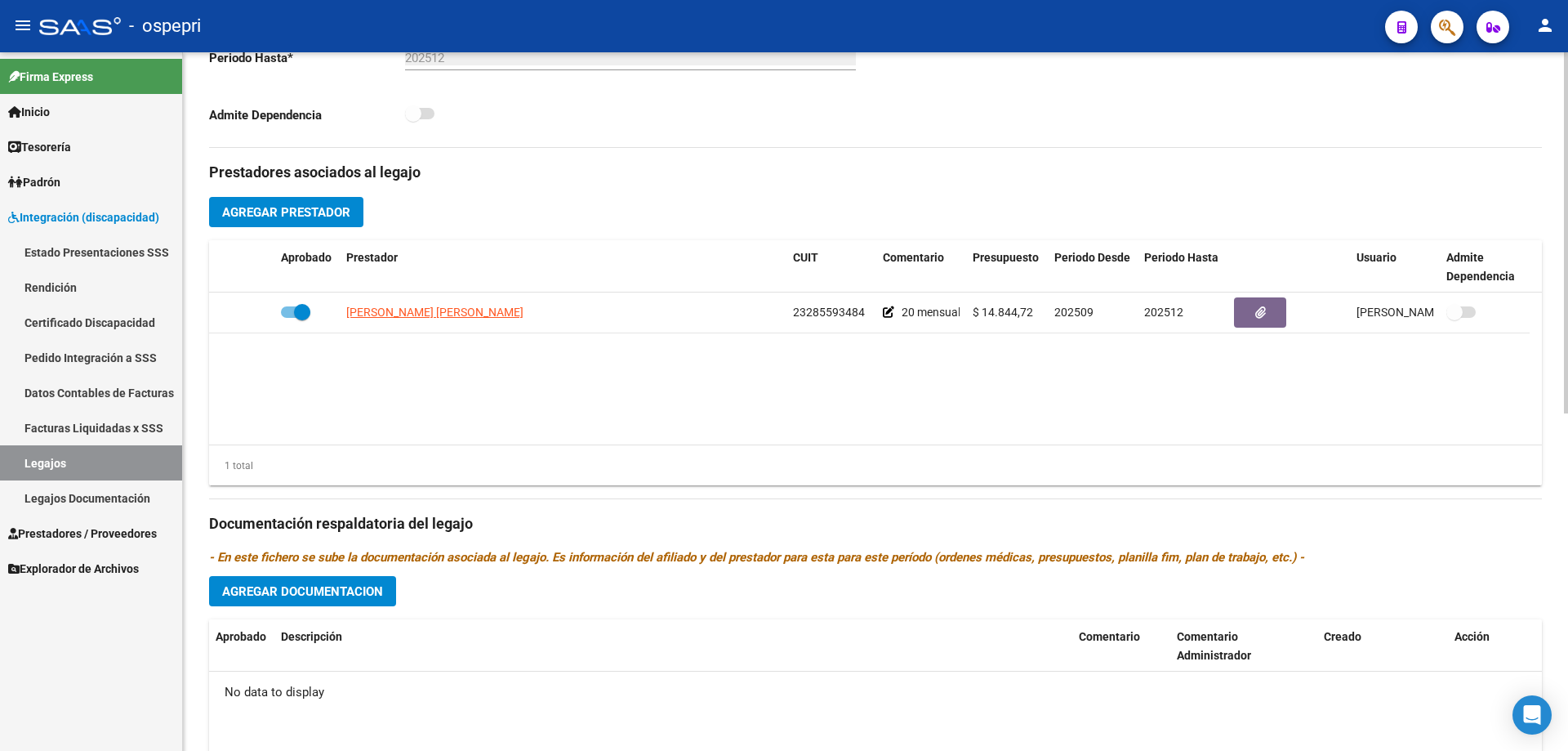
scroll to position [654, 0]
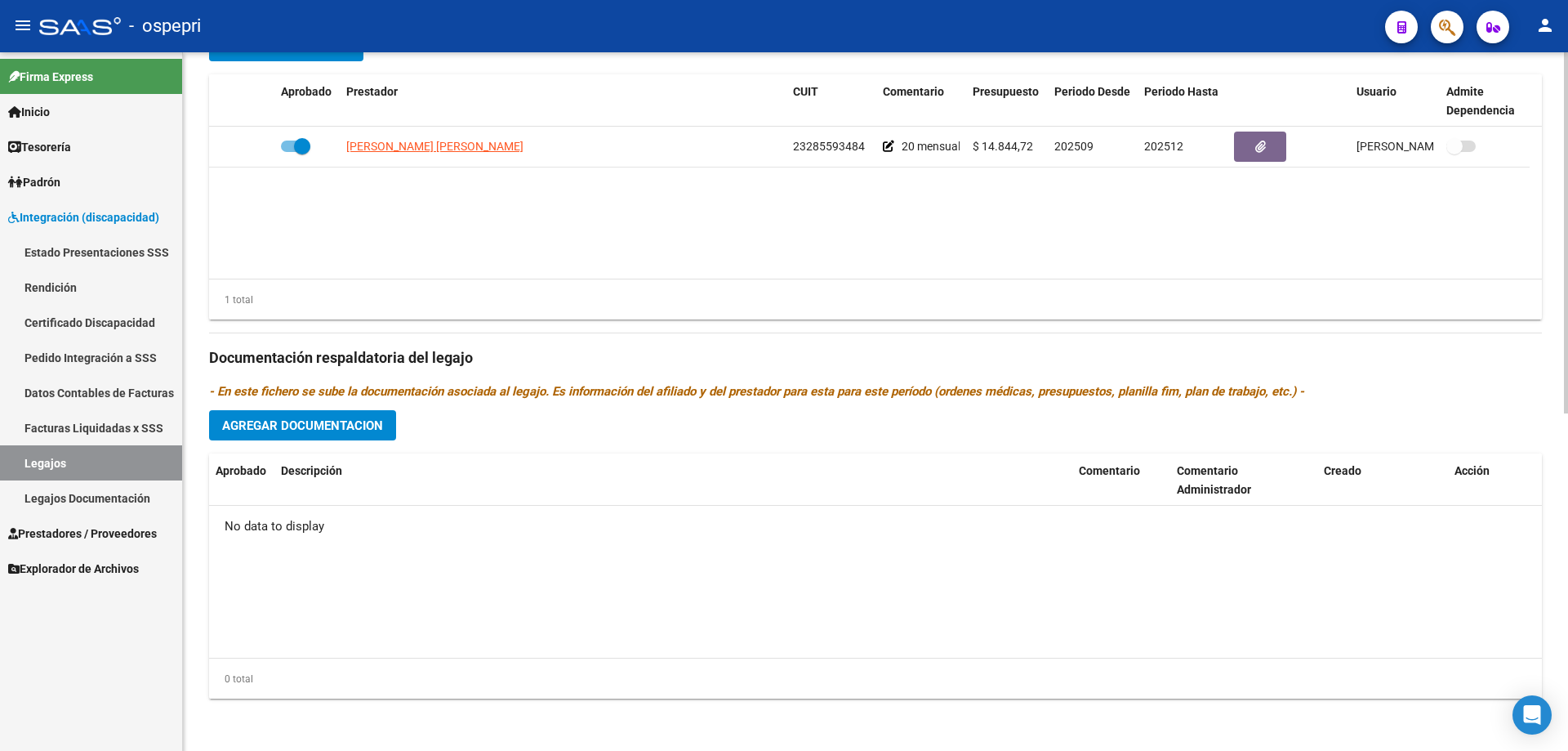
click at [293, 421] on span "Agregar Documentacion" at bounding box center [302, 425] width 161 height 15
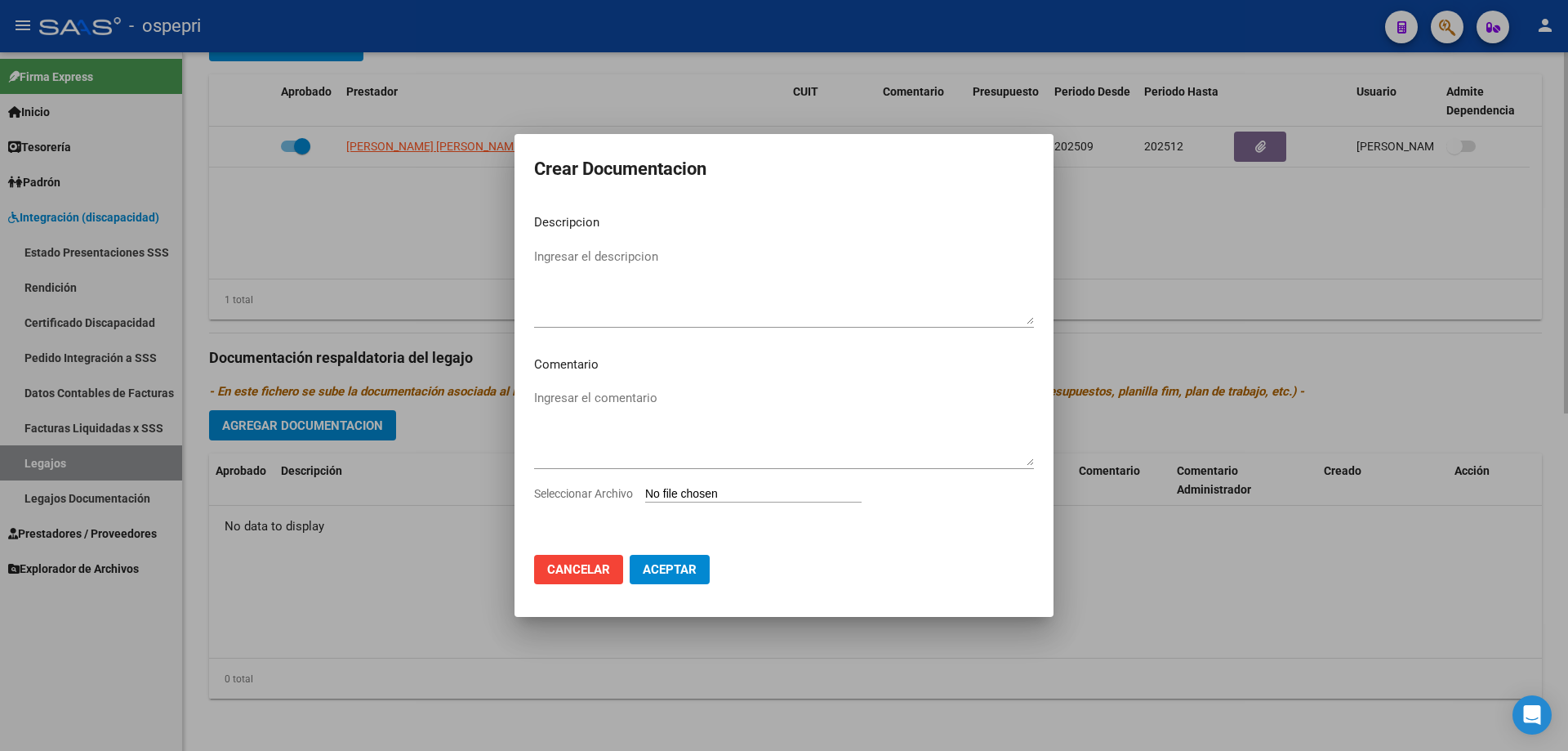
click at [1122, 232] on div at bounding box center [784, 375] width 1568 height 751
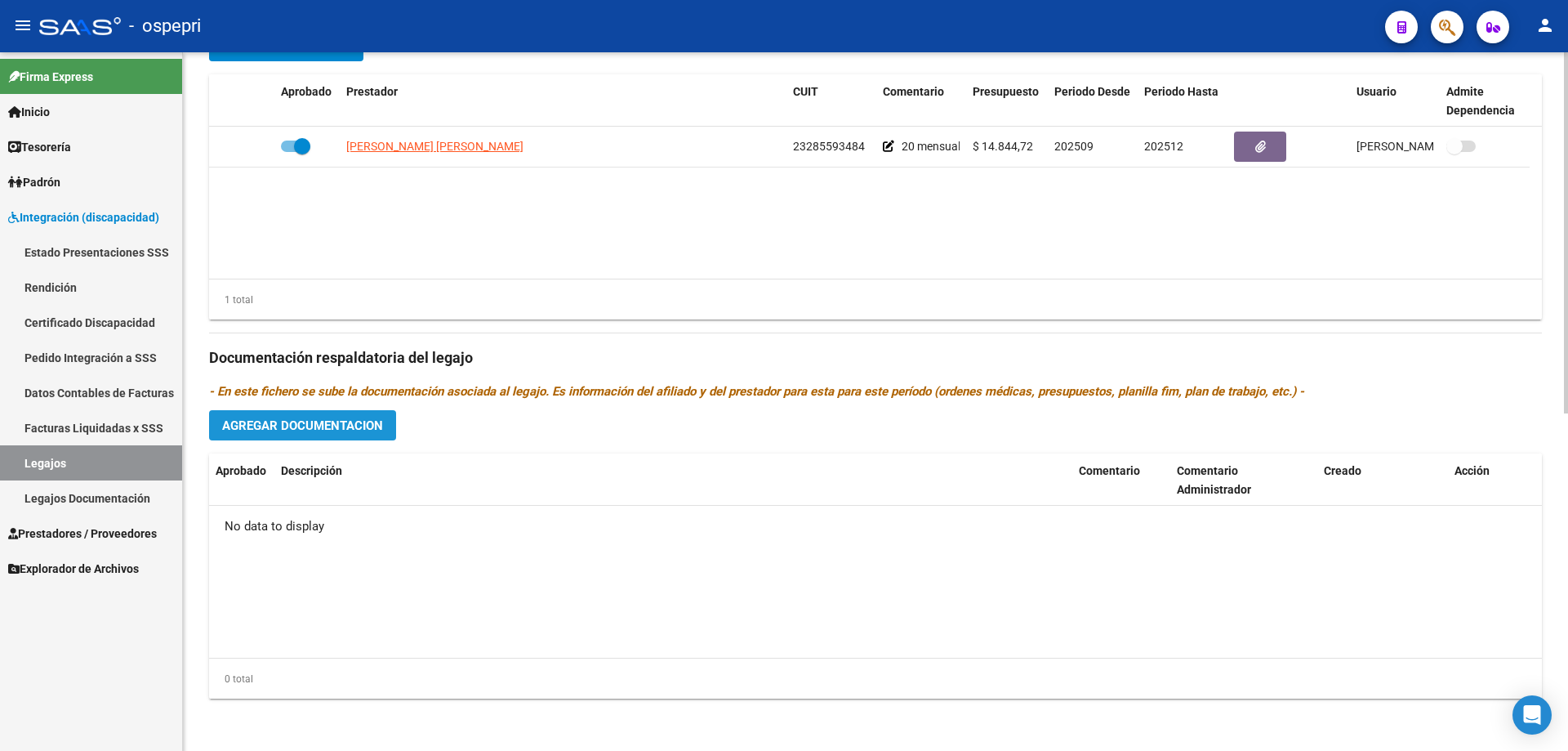
click at [329, 424] on span "Agregar Documentacion" at bounding box center [302, 425] width 161 height 15
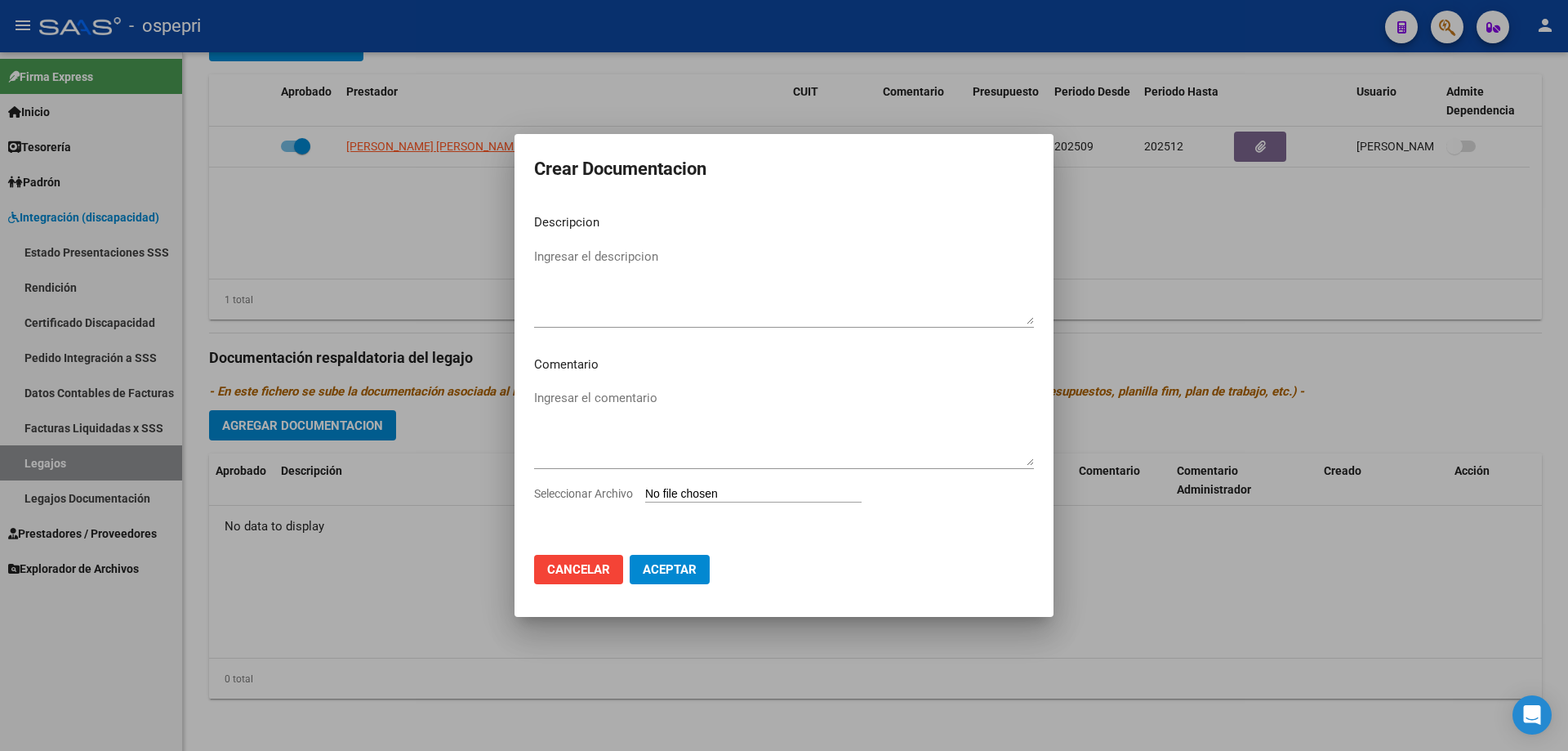
type input "C:\fakepath\20563204568 (1).pdf"
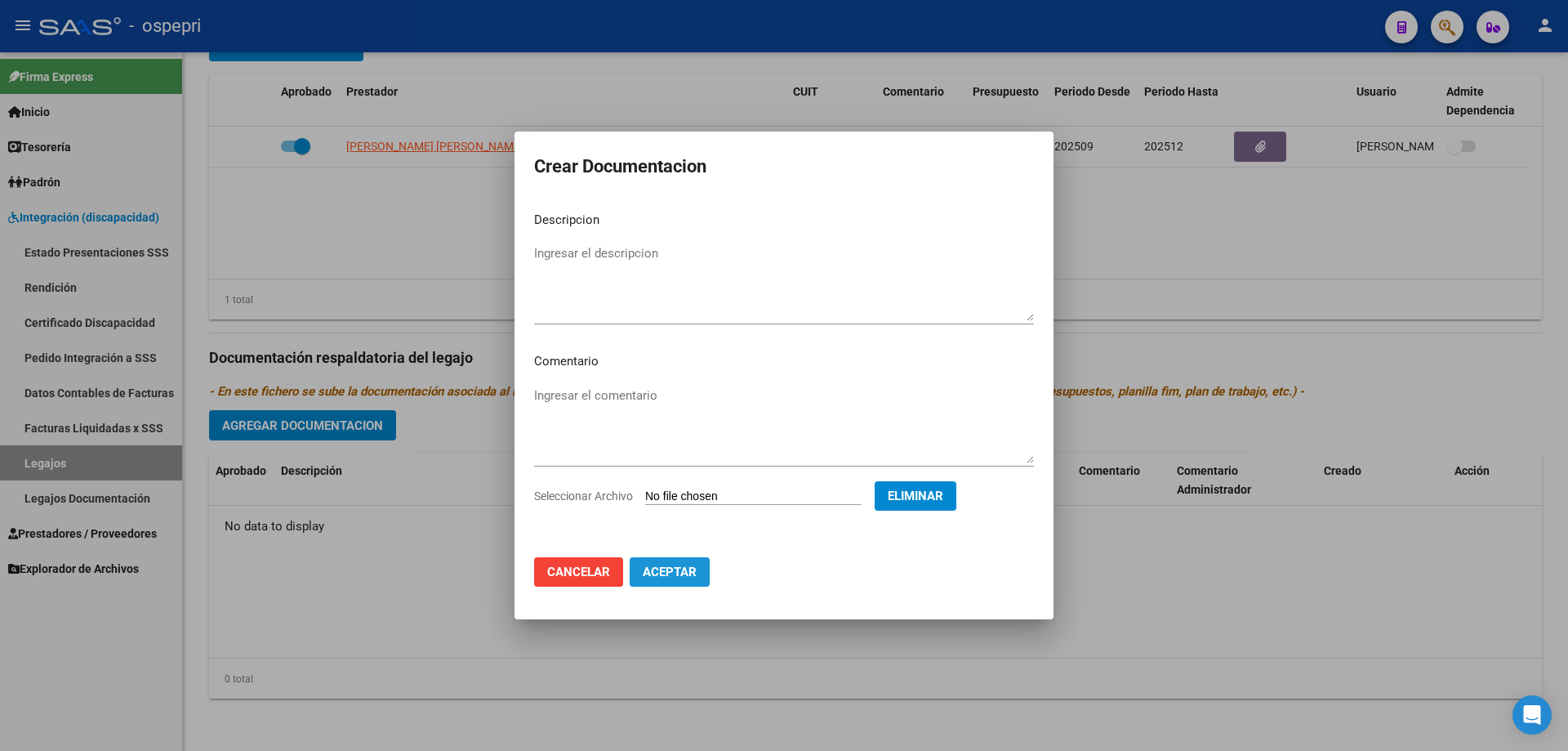
click at [682, 571] on span "Aceptar" at bounding box center [670, 572] width 54 height 15
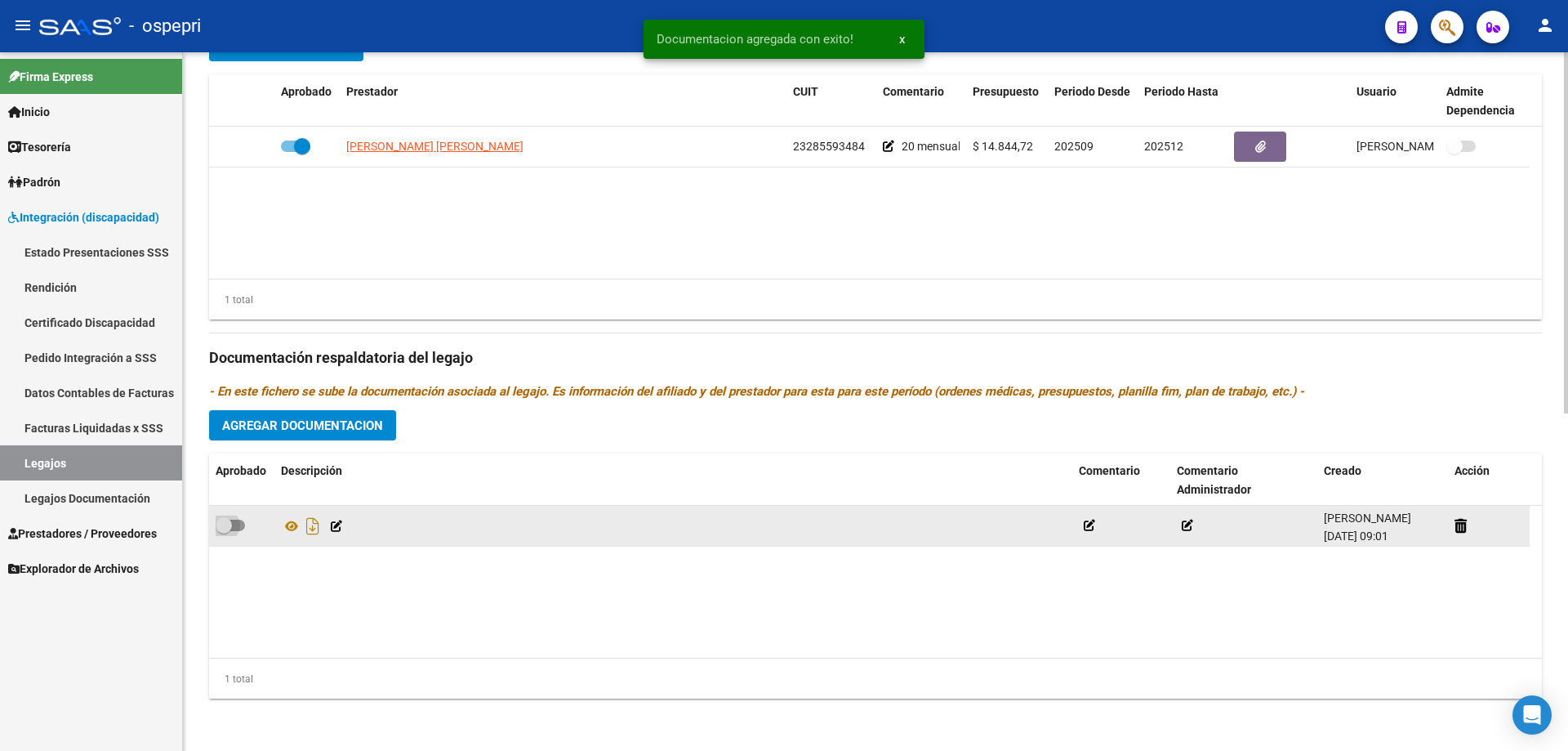
click at [231, 526] on span at bounding box center [224, 525] width 16 height 16
click at [224, 531] on input "checkbox" at bounding box center [223, 531] width 1 height 1
checkbox input "true"
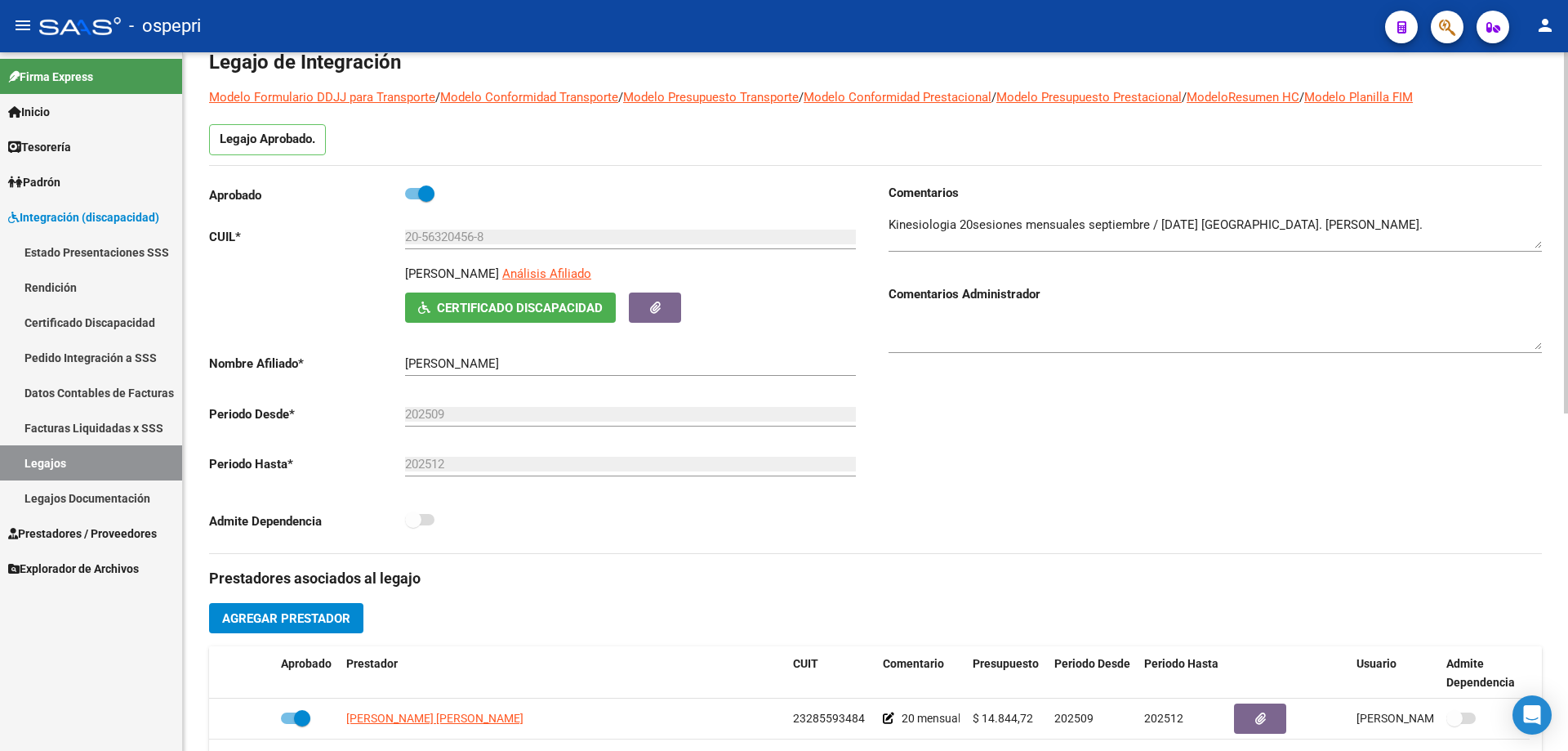
scroll to position [0, 0]
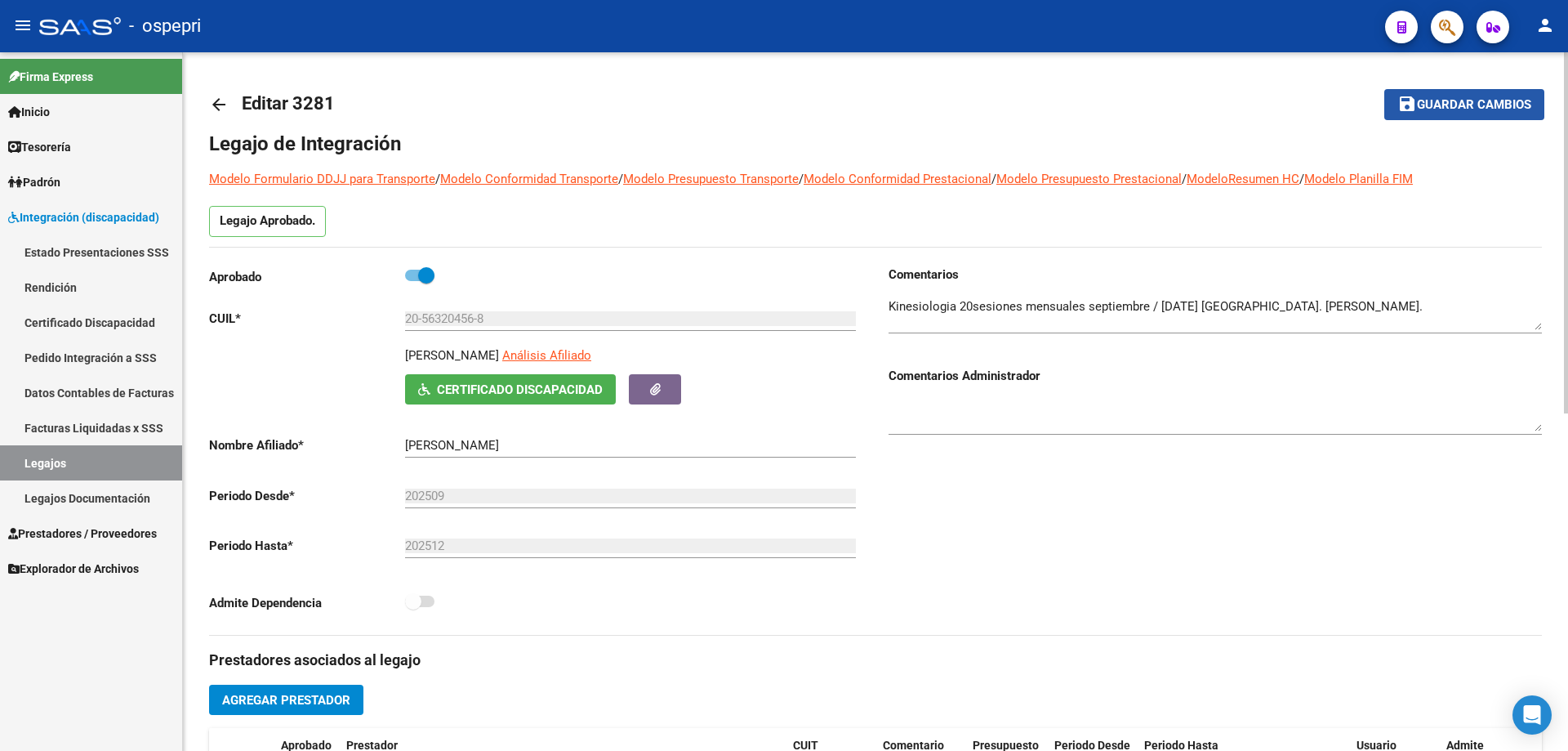
click at [1464, 101] on span "Guardar cambios" at bounding box center [1474, 105] width 114 height 15
click at [42, 462] on link "Legajos" at bounding box center [91, 462] width 182 height 35
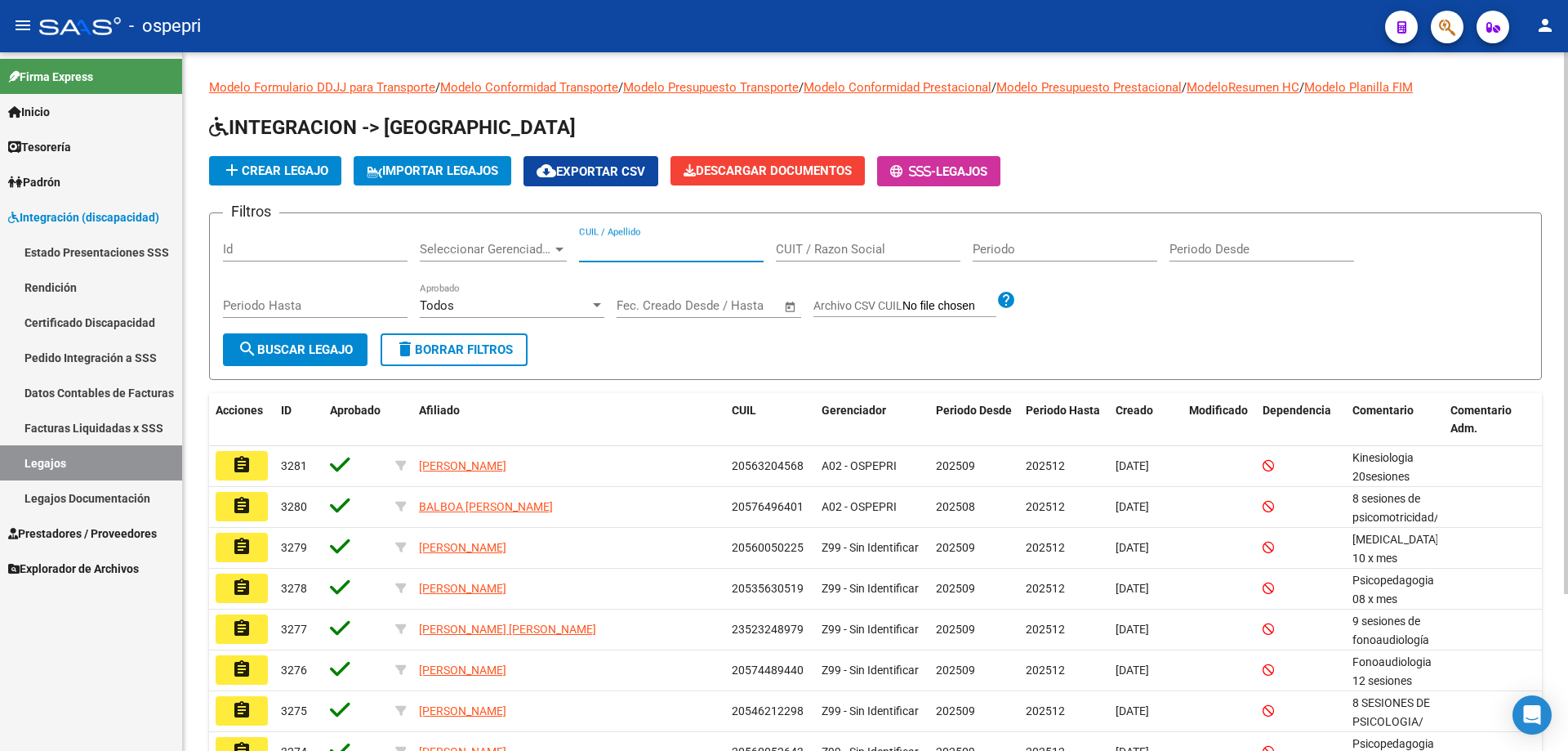
click at [647, 242] on input "CUIL / Apellido" at bounding box center [671, 249] width 185 height 15
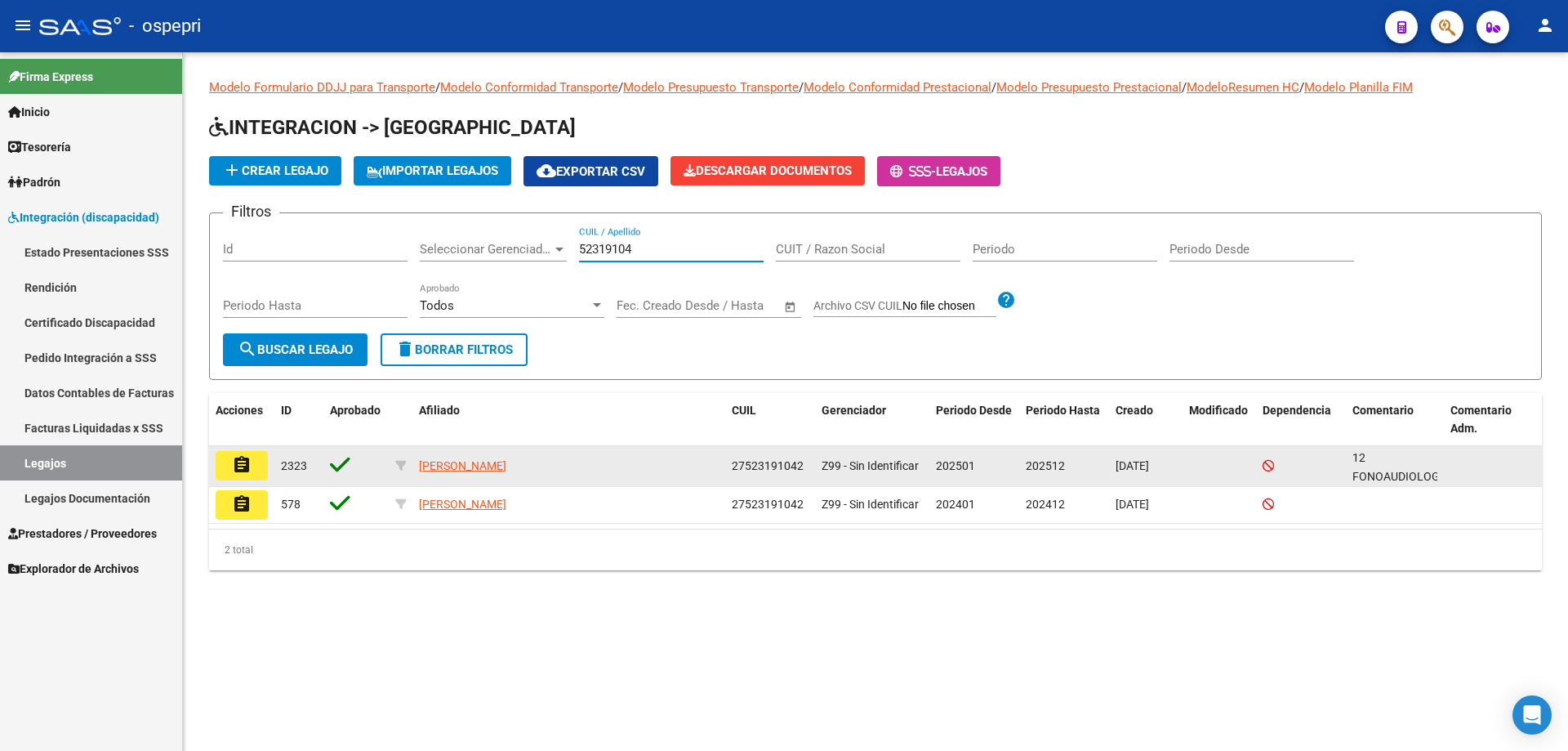
type input "52319104"
click at [254, 469] on button "assignment" at bounding box center [242, 465] width 52 height 29
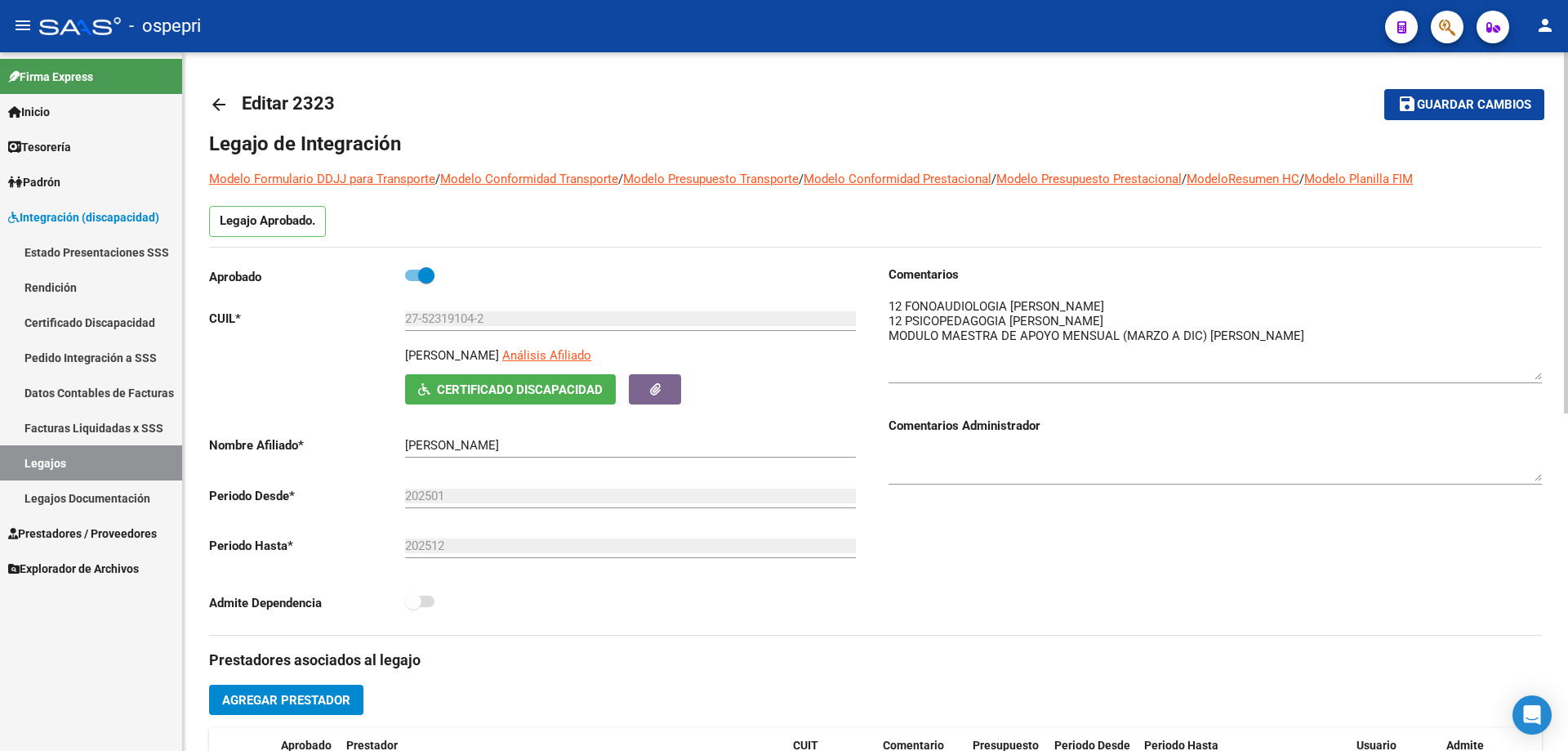
drag, startPoint x: 1532, startPoint y: 322, endPoint x: 1534, endPoint y: 368, distance: 46.0
click at [1536, 369] on textarea at bounding box center [1215, 339] width 654 height 83
click at [1319, 337] on textarea at bounding box center [1215, 339] width 654 height 82
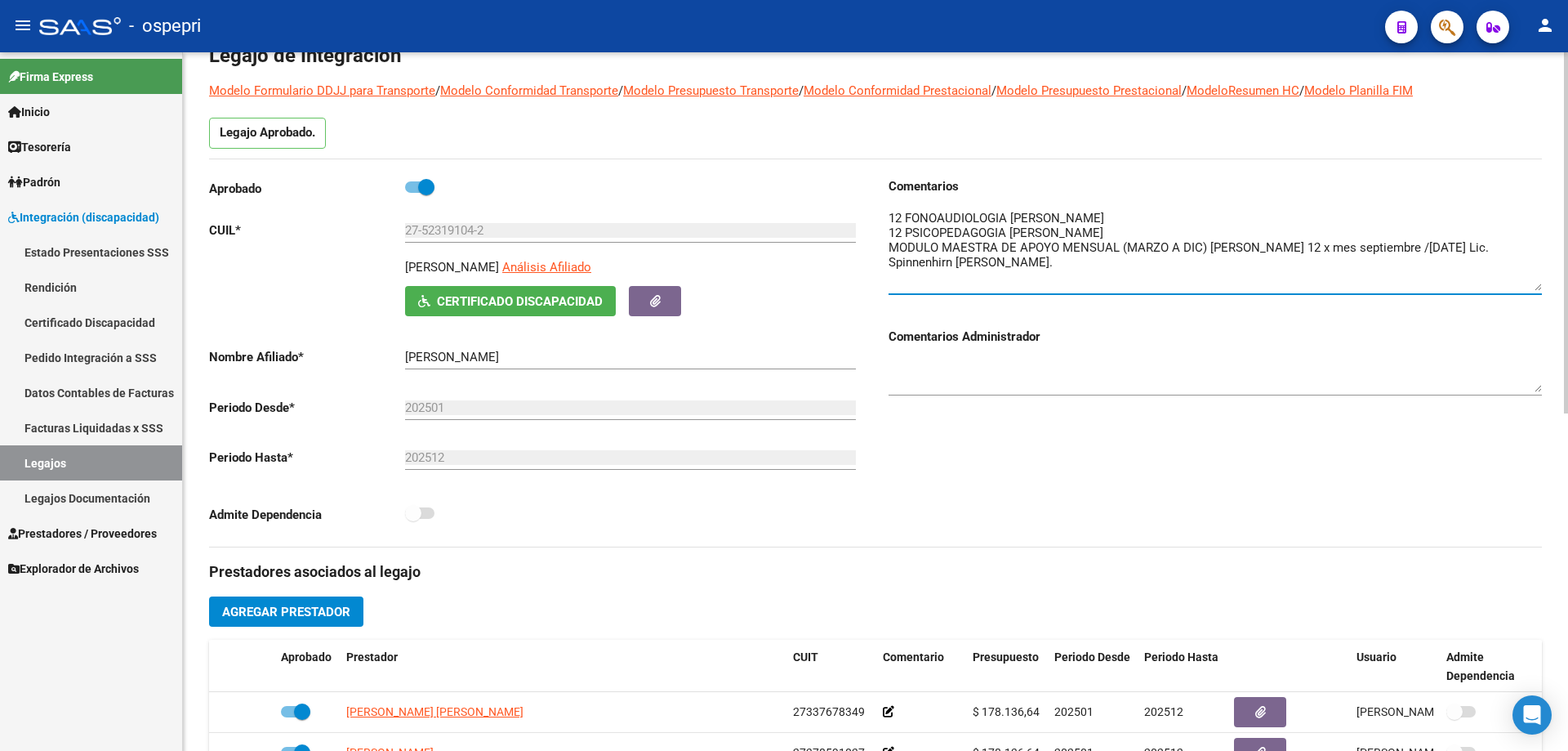
scroll to position [82, 0]
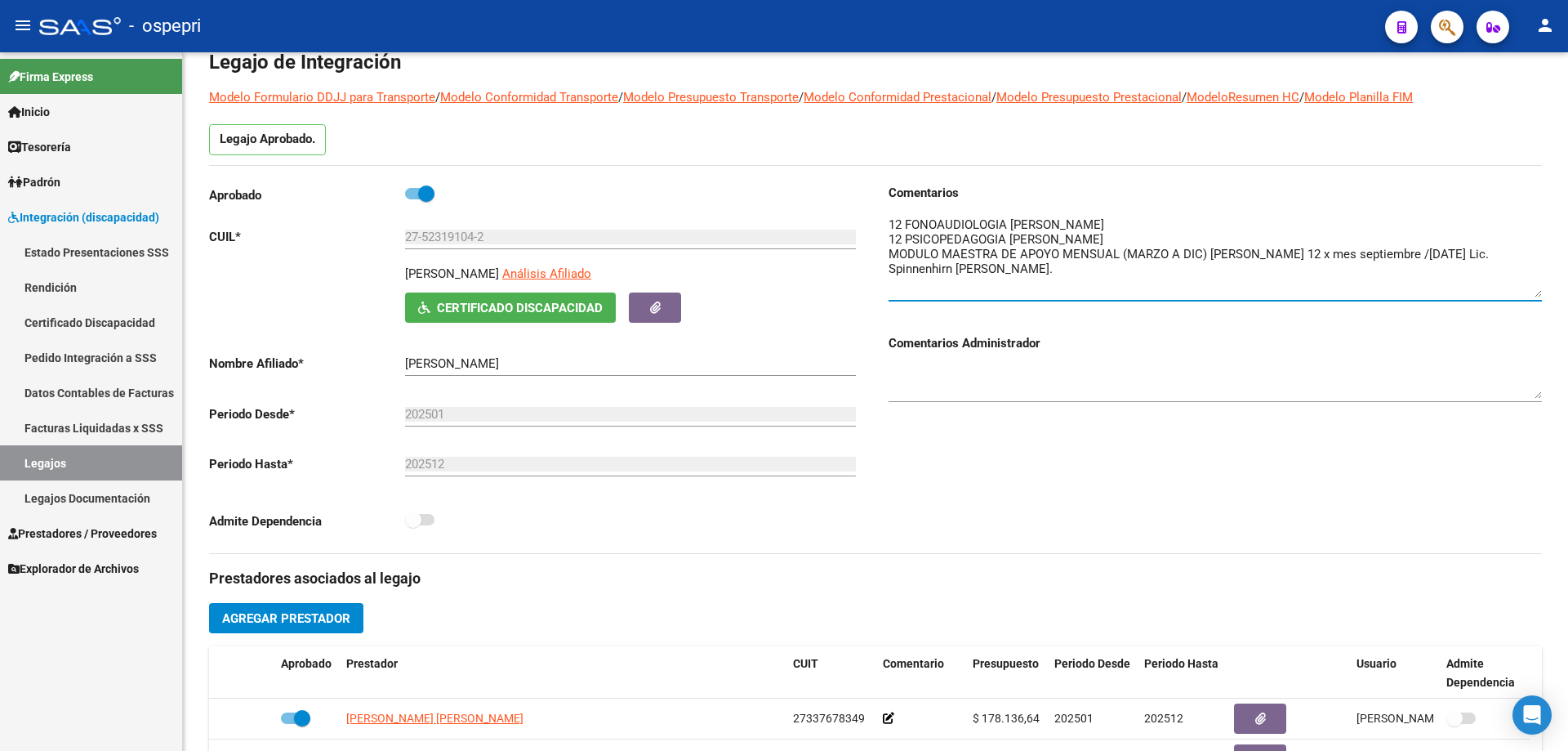
type textarea "12 FONOAUDIOLOGIA [PERSON_NAME] 12 PSICOPEDAGOGIA [PERSON_NAME] MODULO MAESTRA …"
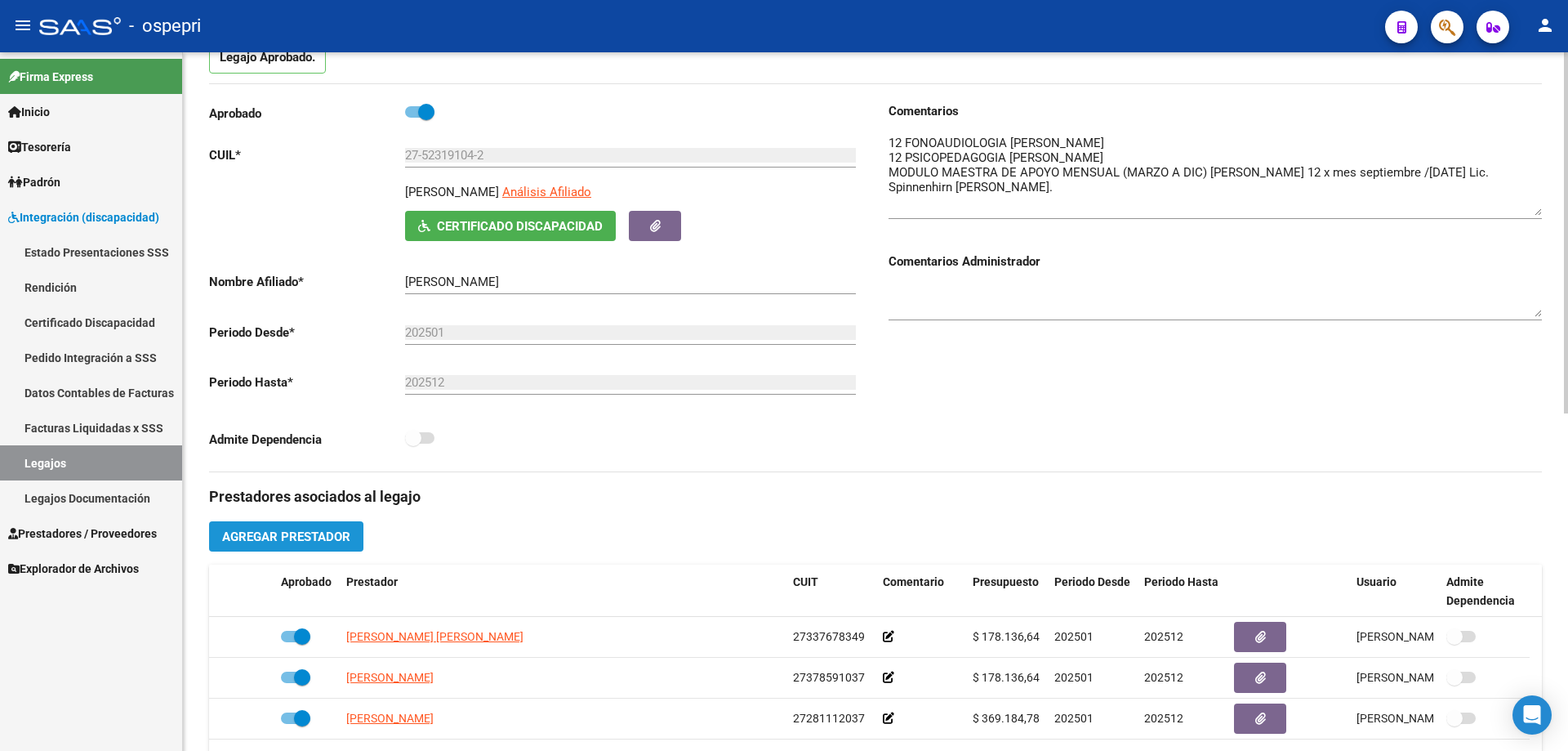
click at [302, 528] on button "Agregar Prestador" at bounding box center [286, 536] width 154 height 30
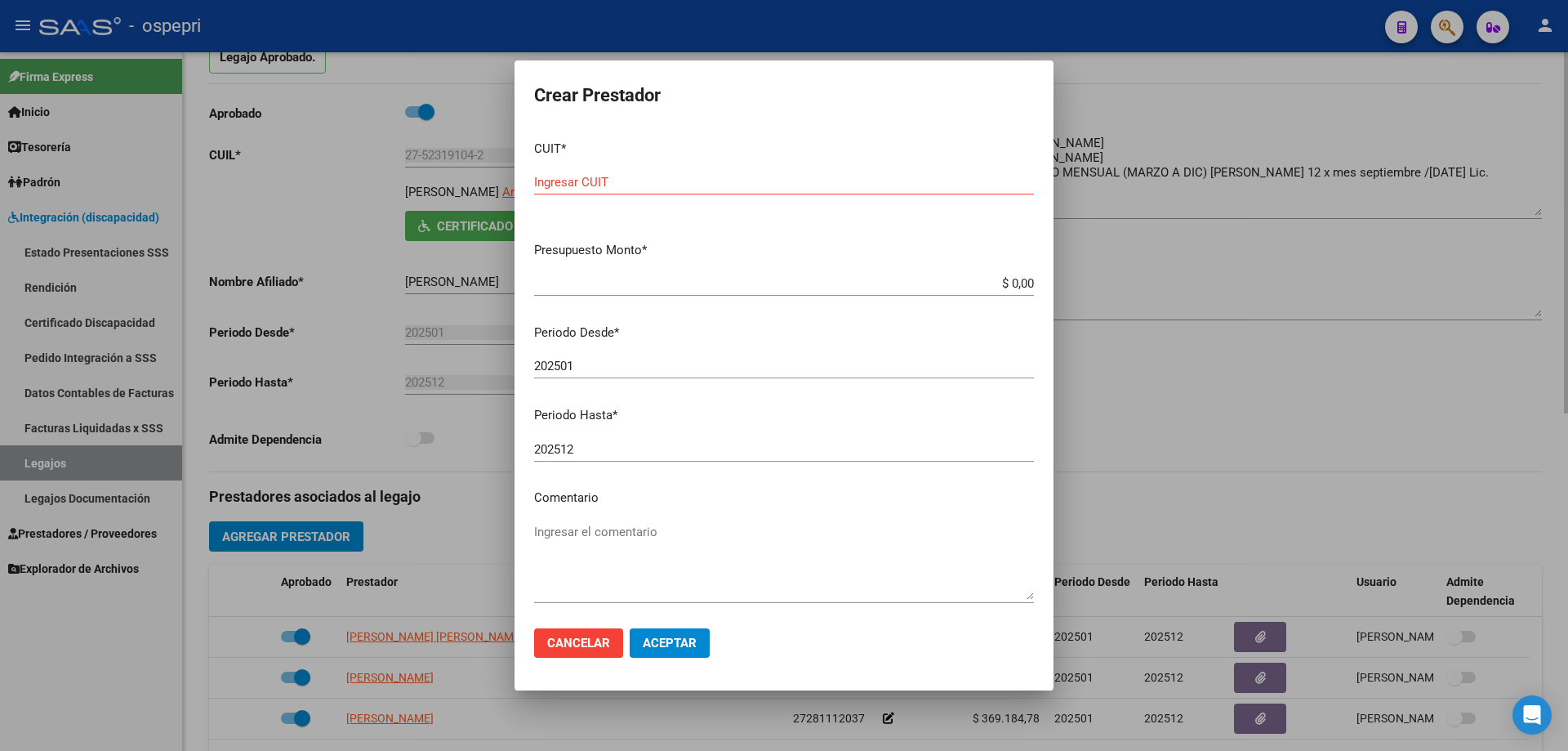
click at [1229, 342] on div at bounding box center [784, 375] width 1568 height 751
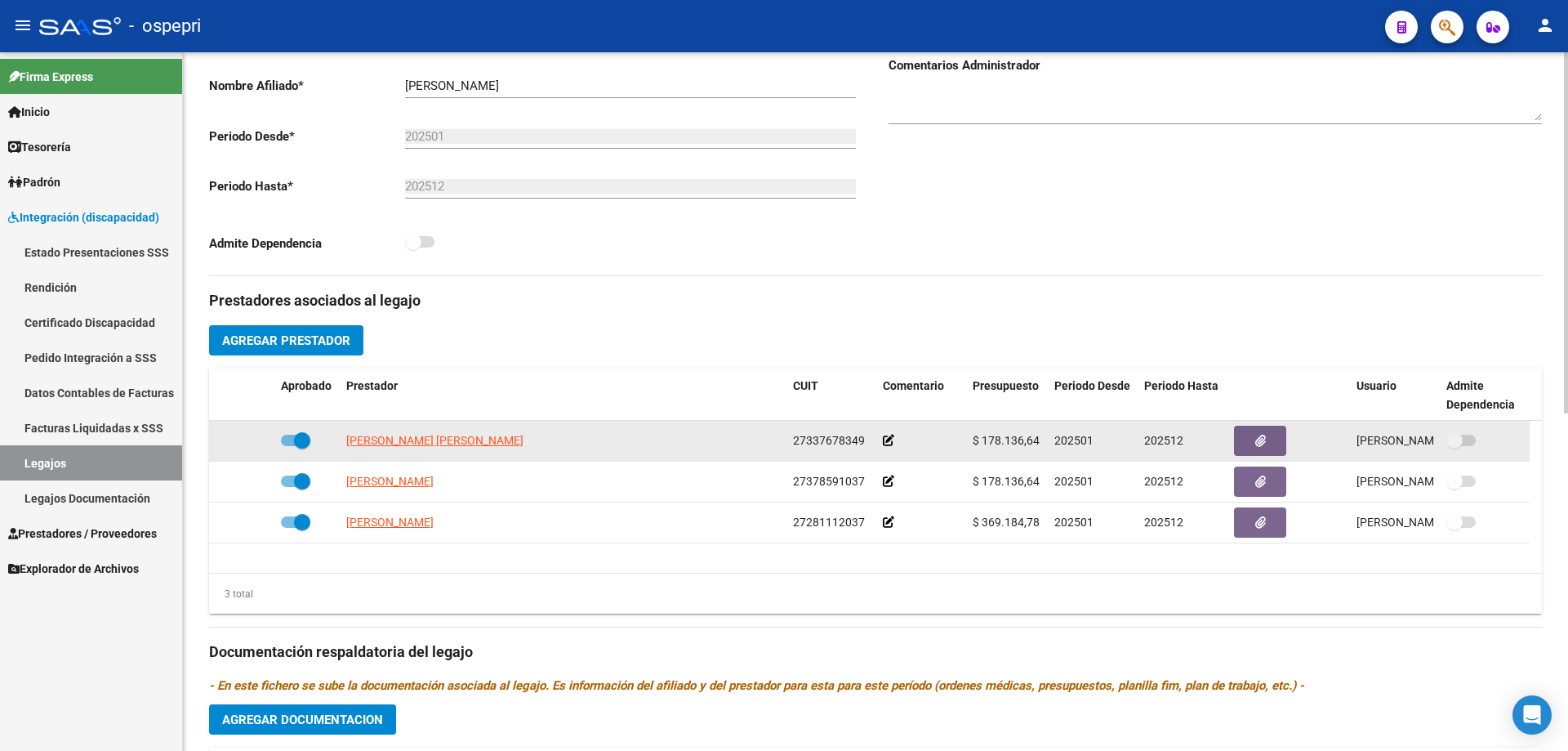
scroll to position [409, 0]
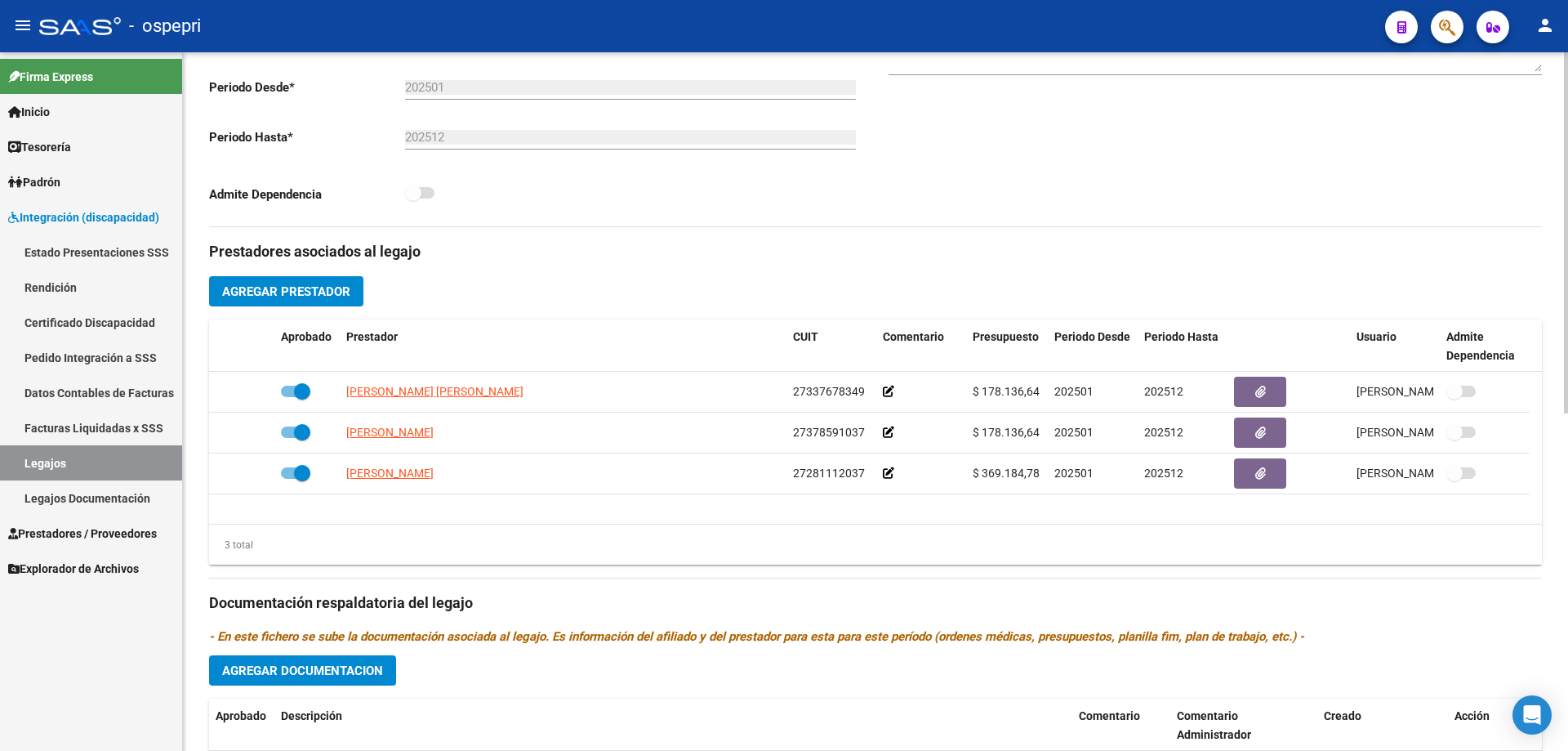
click at [291, 289] on span "Agregar Prestador" at bounding box center [286, 291] width 128 height 15
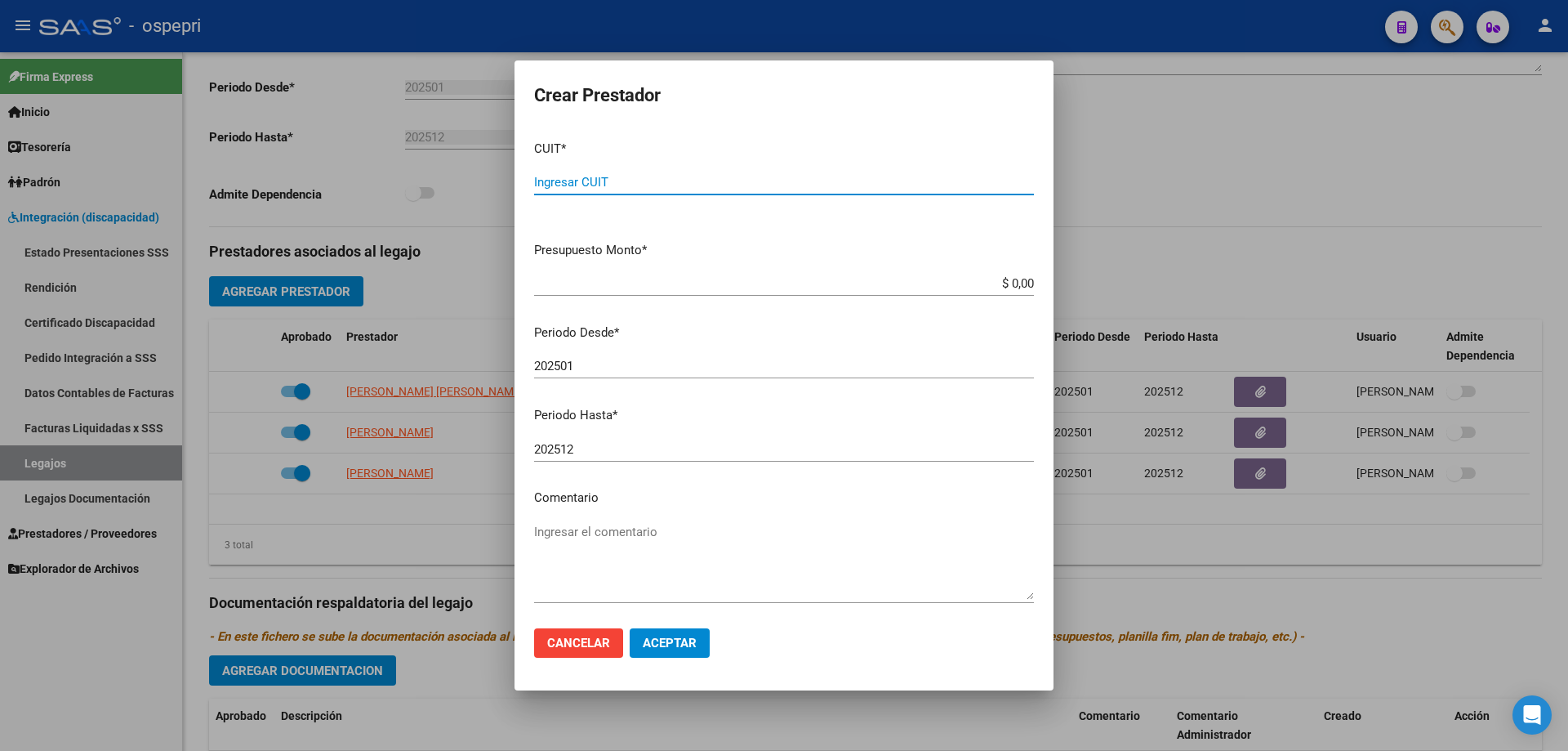
click at [557, 183] on input "Ingresar CUIT" at bounding box center [784, 182] width 500 height 15
type input "27-52319104-2"
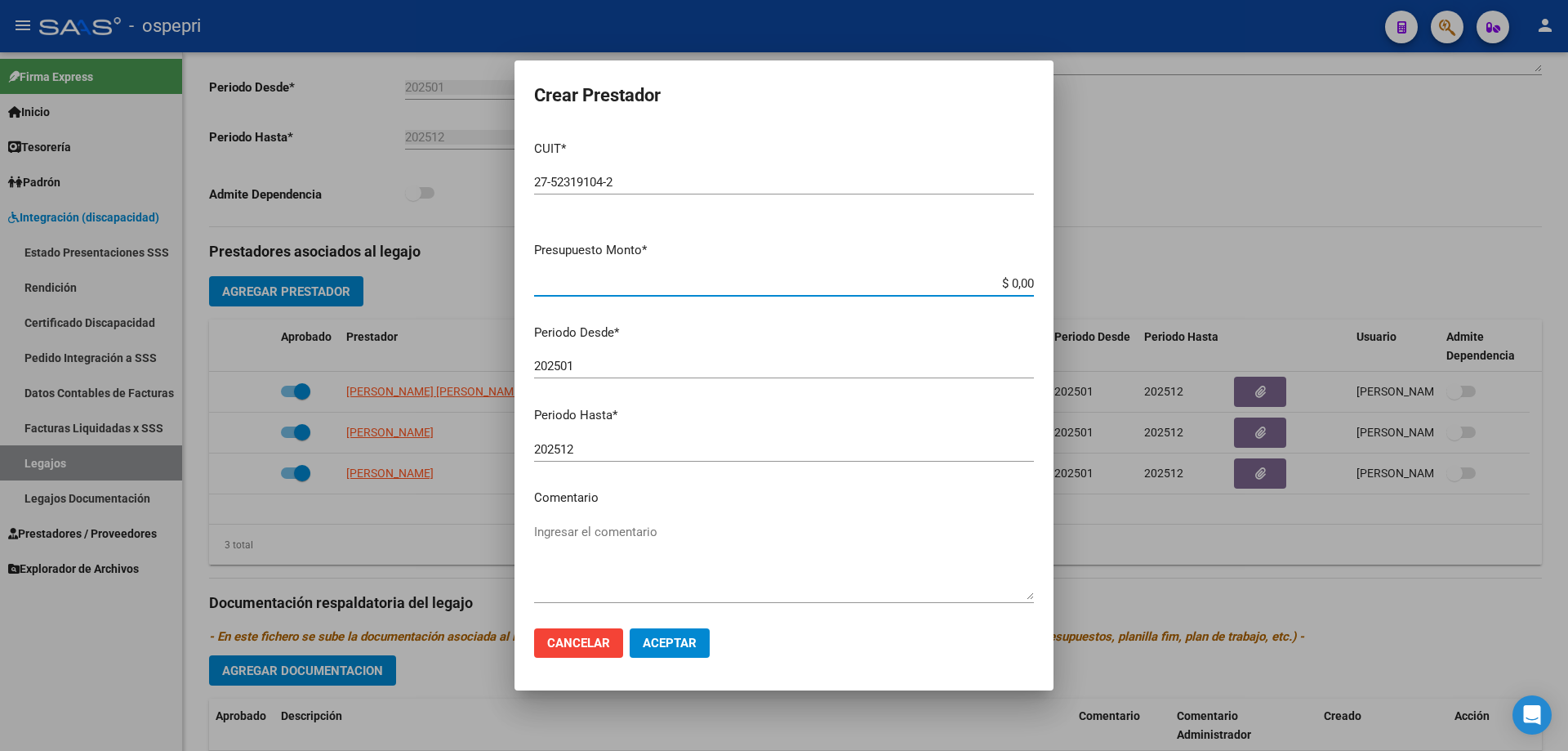
click at [1018, 287] on input "$ 0,00" at bounding box center [784, 283] width 500 height 15
type input "$ 14.844,72"
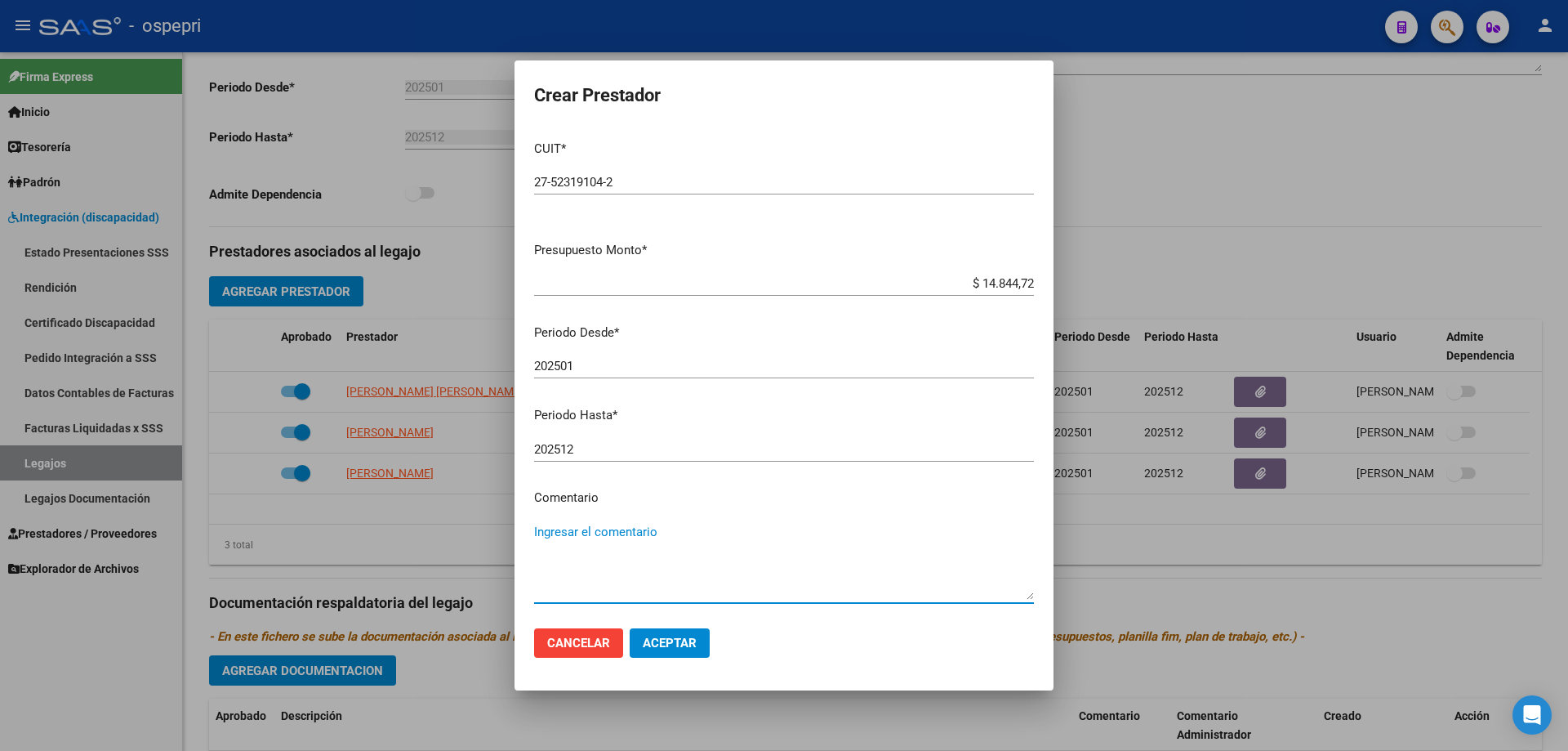
click at [647, 534] on textarea "Ingresar el comentario" at bounding box center [784, 561] width 500 height 77
type textarea "12 x mes septiembre / [DATE]"
click at [672, 643] on span "Aceptar" at bounding box center [670, 643] width 54 height 15
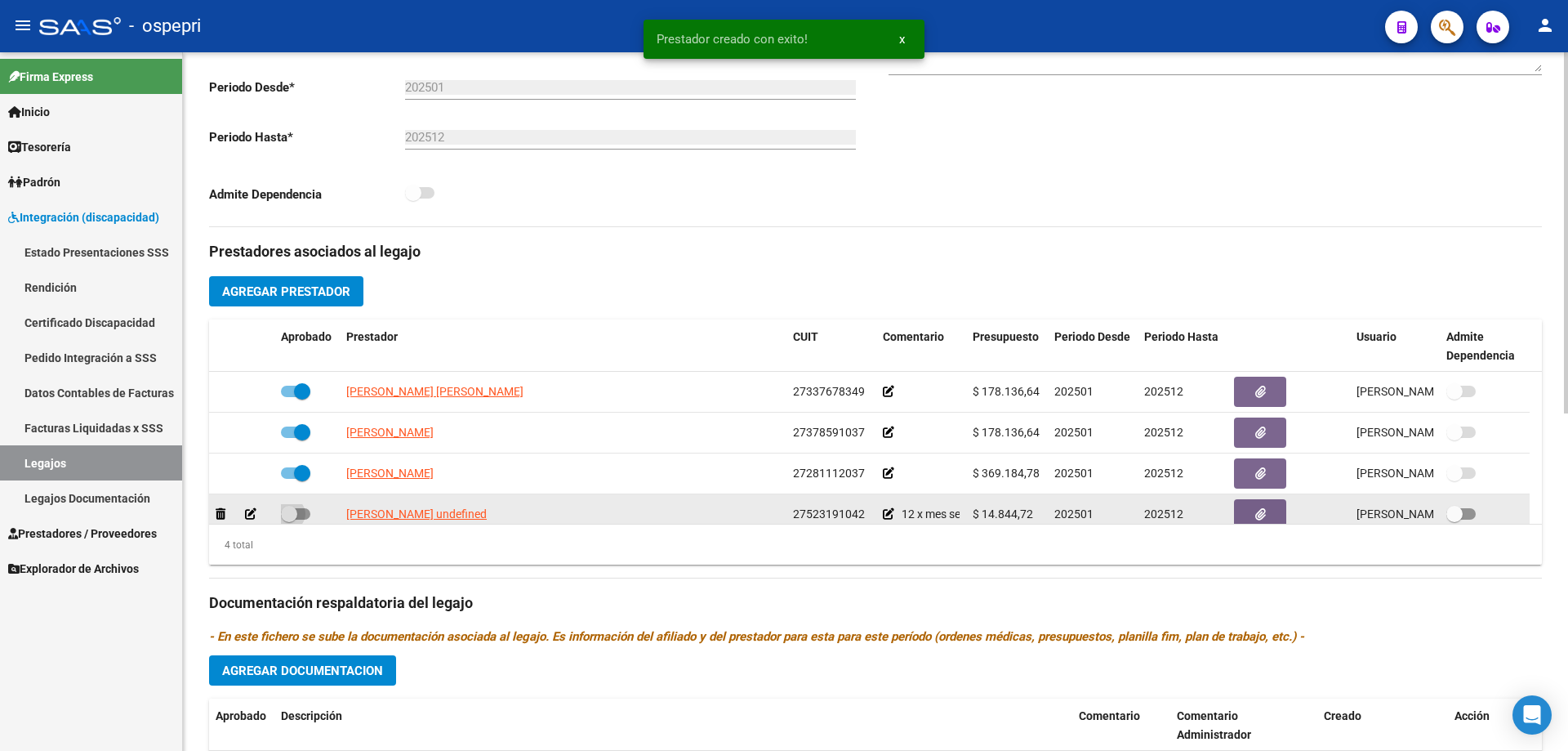
click at [298, 513] on span at bounding box center [295, 513] width 29 height 11
click at [289, 520] on input "checkbox" at bounding box center [289, 520] width 1 height 1
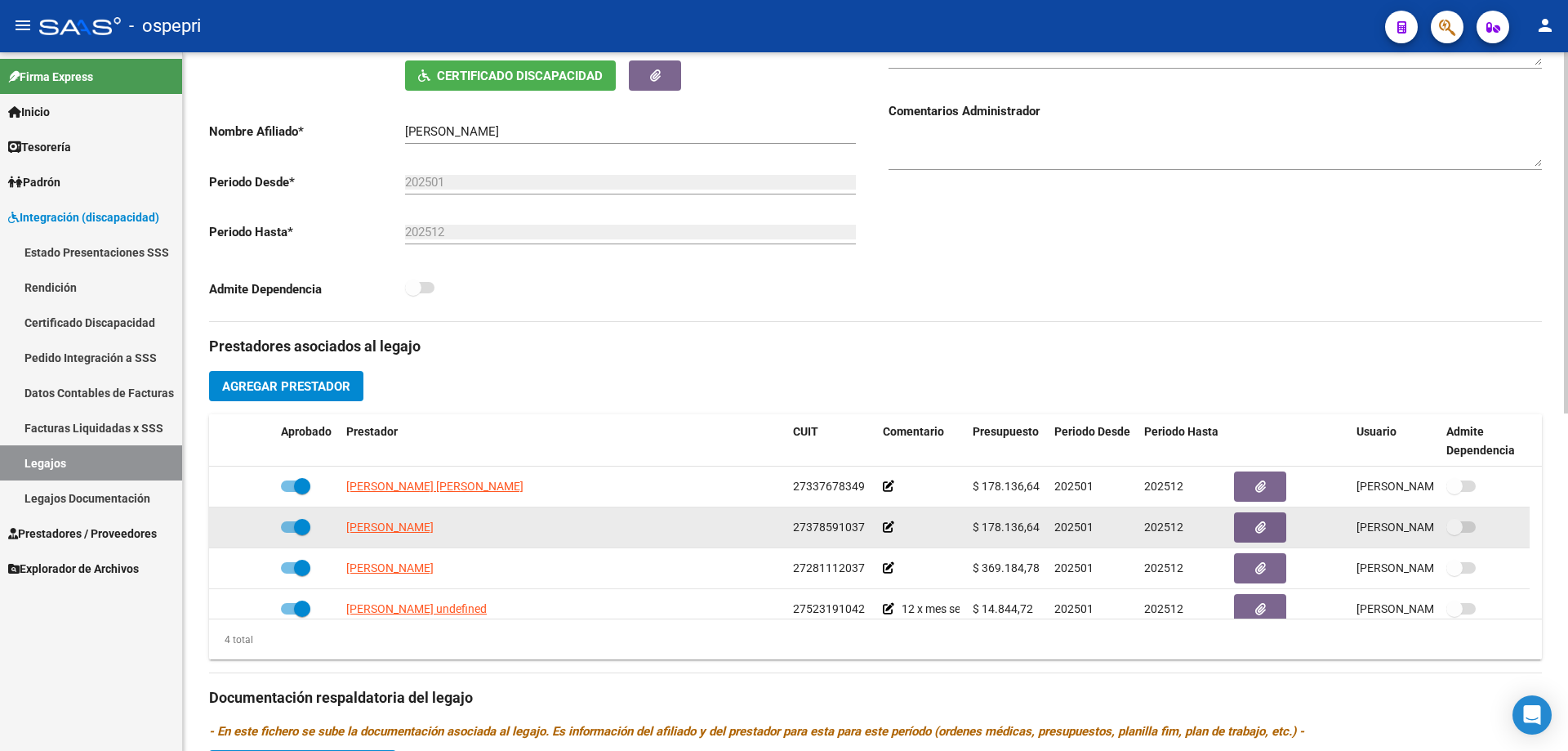
scroll to position [327, 0]
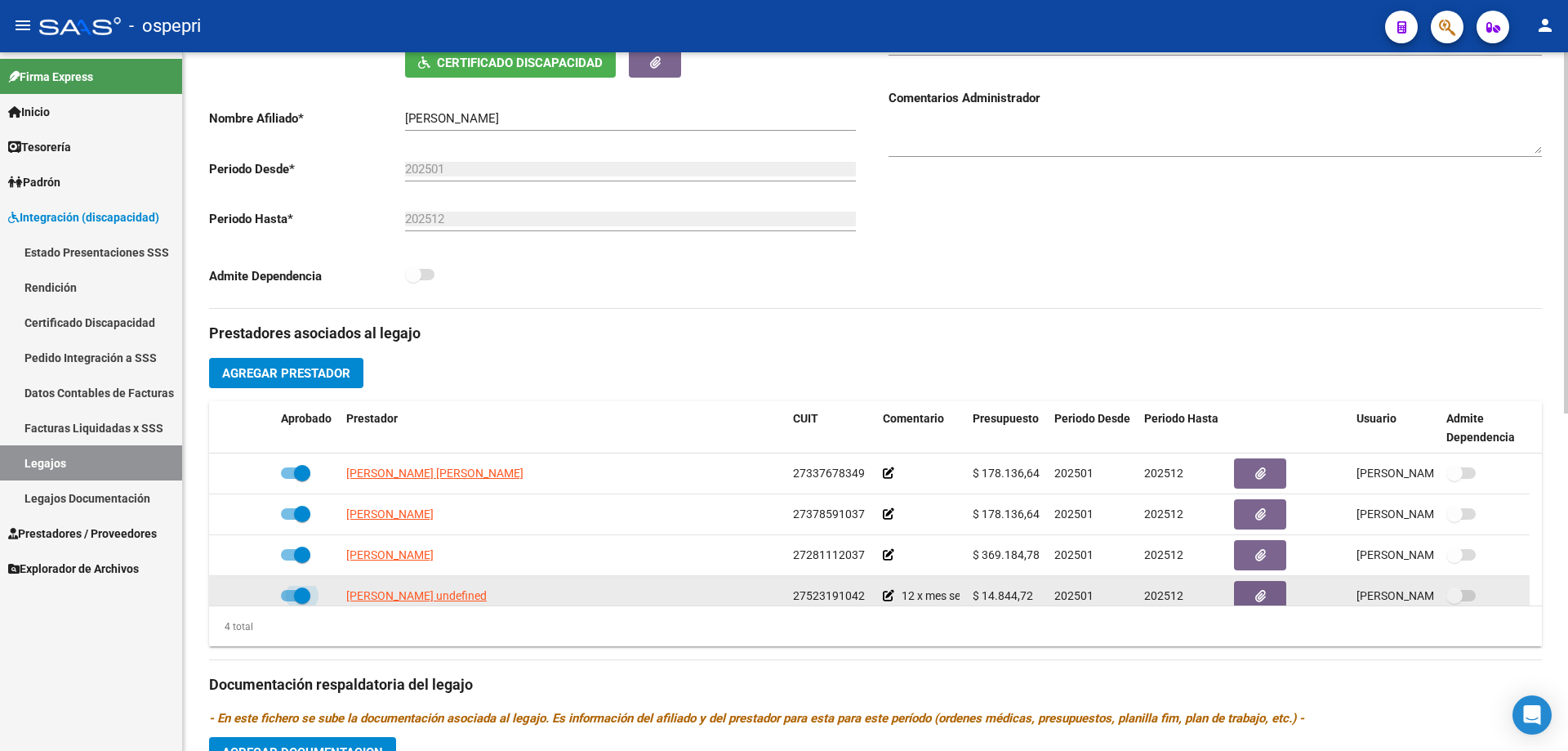
click at [302, 599] on span at bounding box center [302, 596] width 16 height 16
click at [289, 602] on input "checkbox" at bounding box center [289, 602] width 1 height 1
checkbox input "false"
click at [218, 594] on icon at bounding box center [221, 595] width 10 height 11
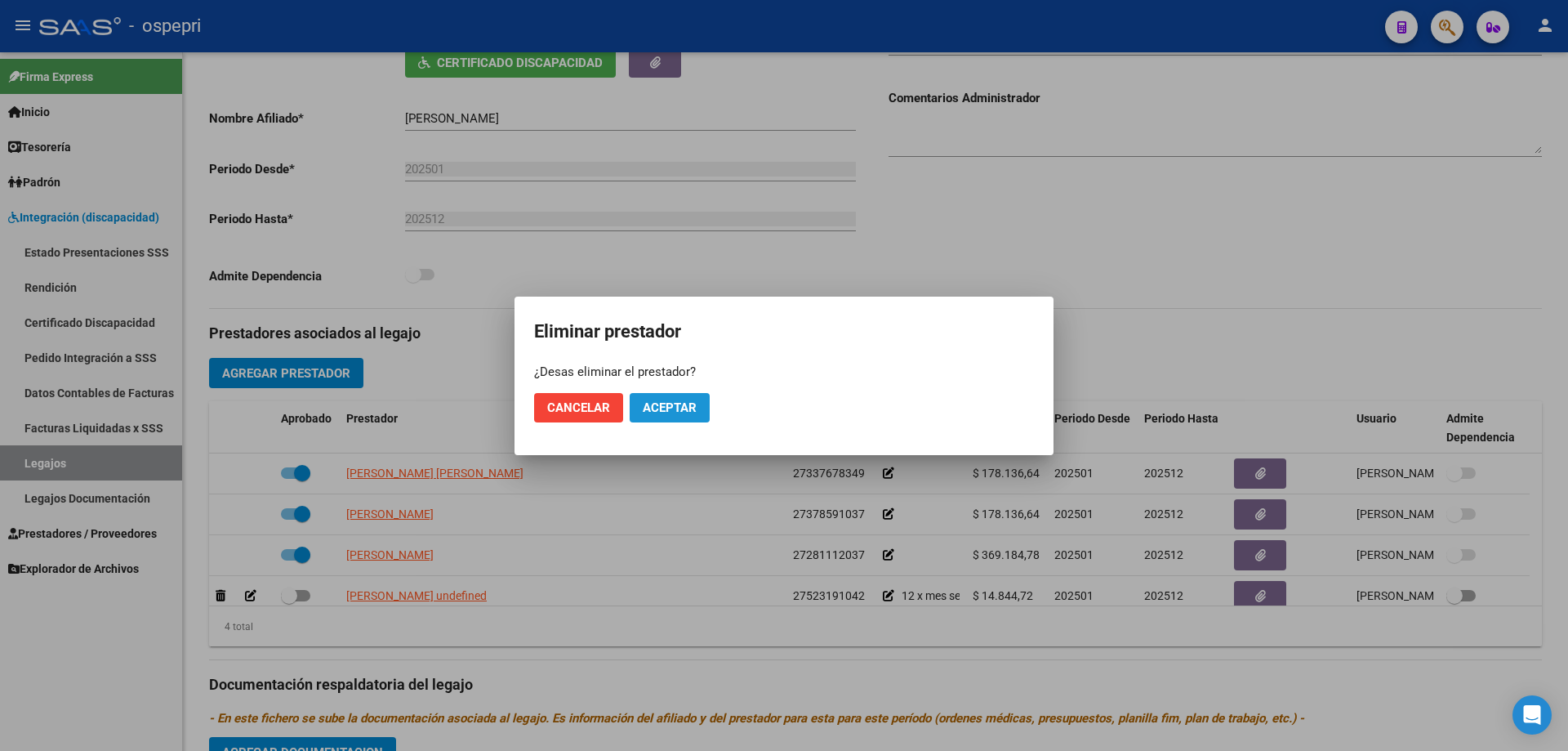
click at [679, 408] on span "Aceptar" at bounding box center [670, 407] width 54 height 15
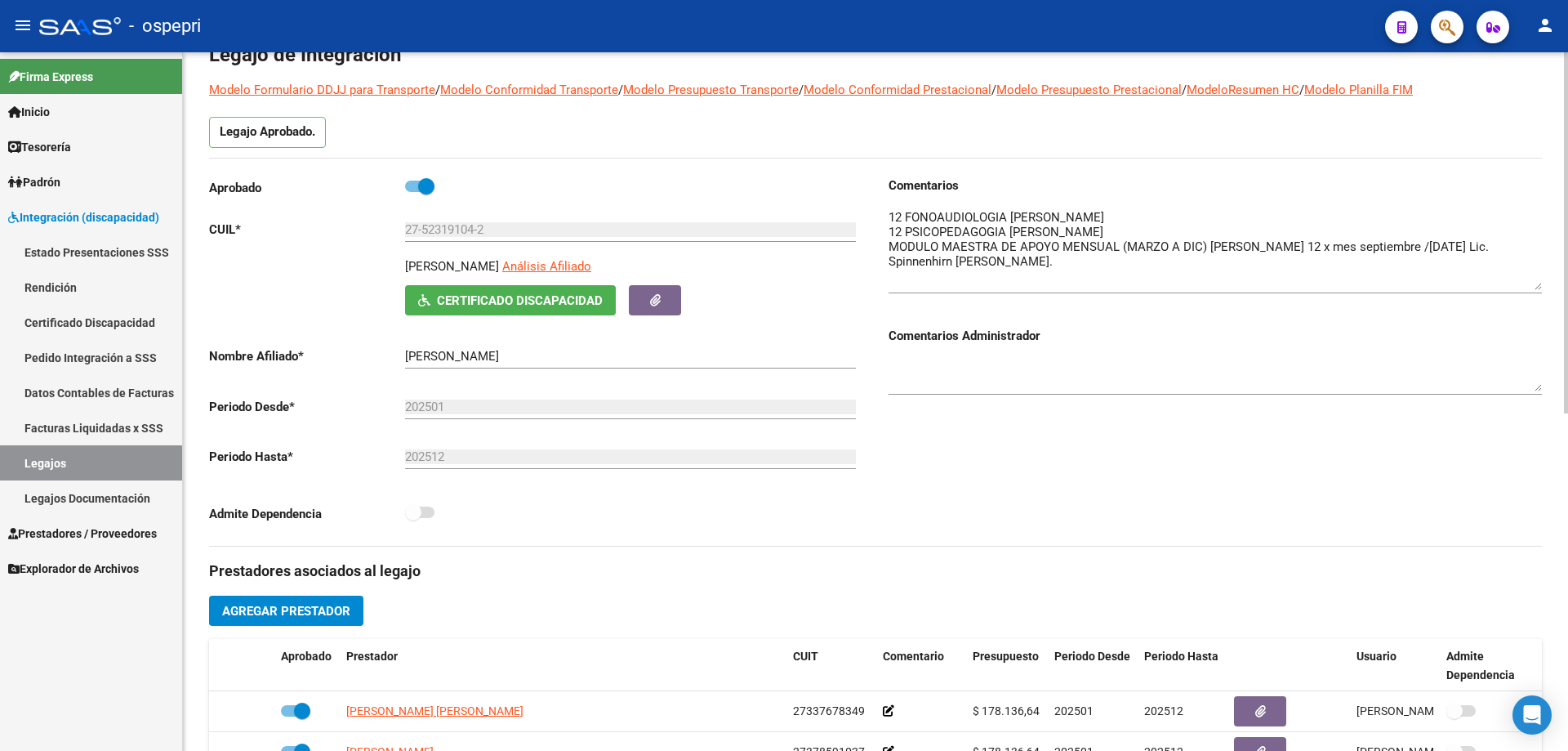
scroll to position [0, 0]
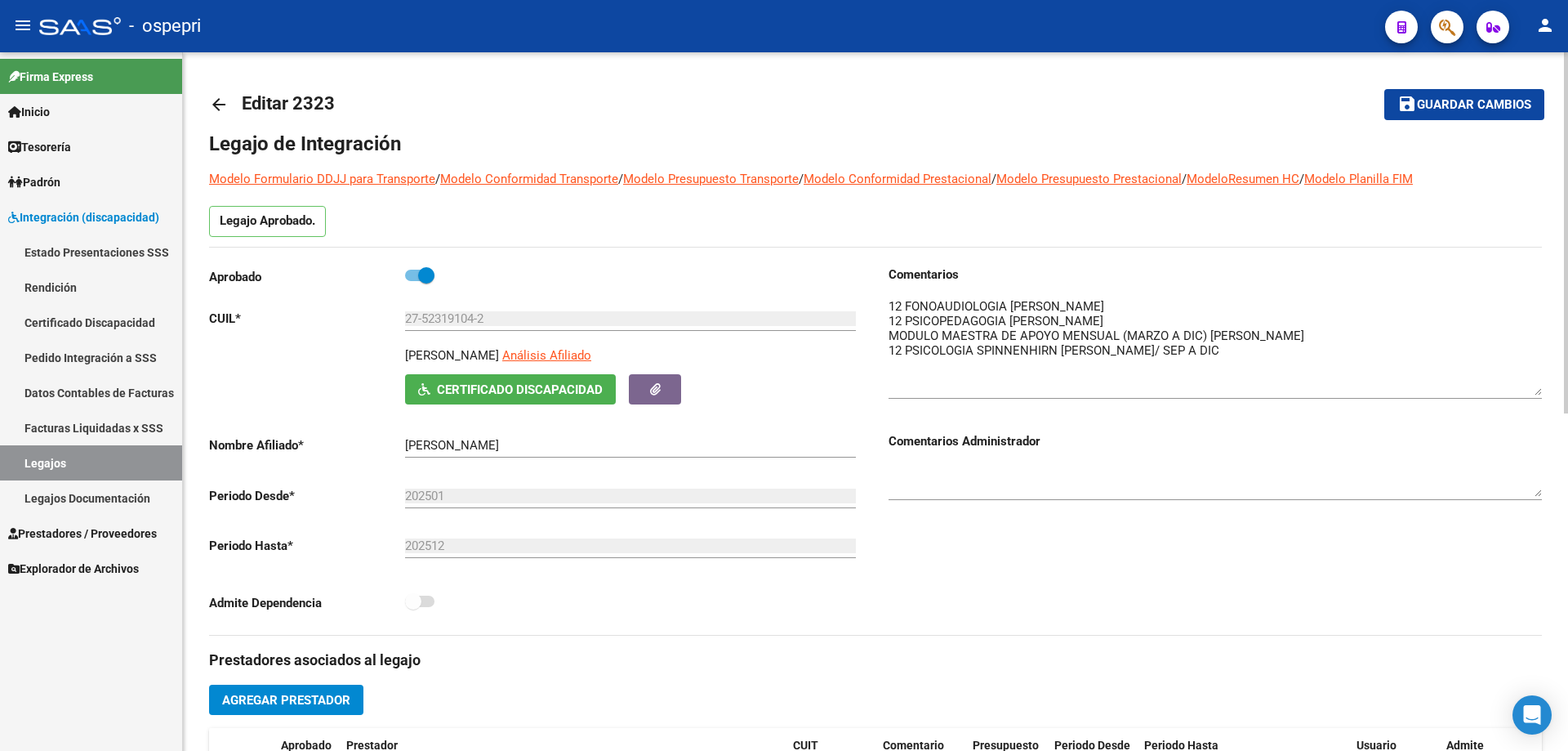
drag, startPoint x: 1533, startPoint y: 320, endPoint x: 1545, endPoint y: 386, distance: 67.1
click at [1545, 386] on div "arrow_back Editar 2323 save Guardar cambios Legajo de Integración Modelo Formul…" at bounding box center [875, 728] width 1385 height 1353
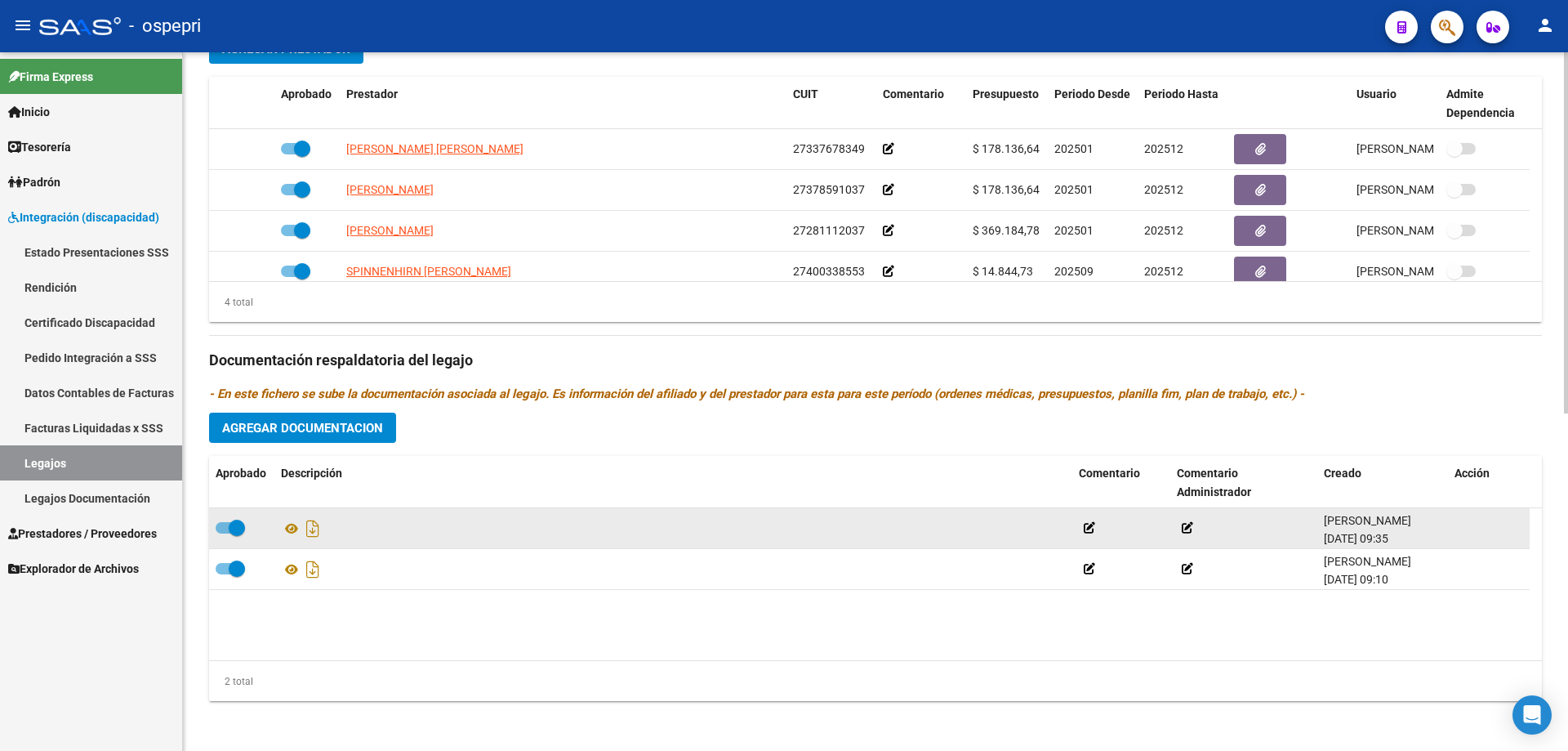
scroll to position [654, 0]
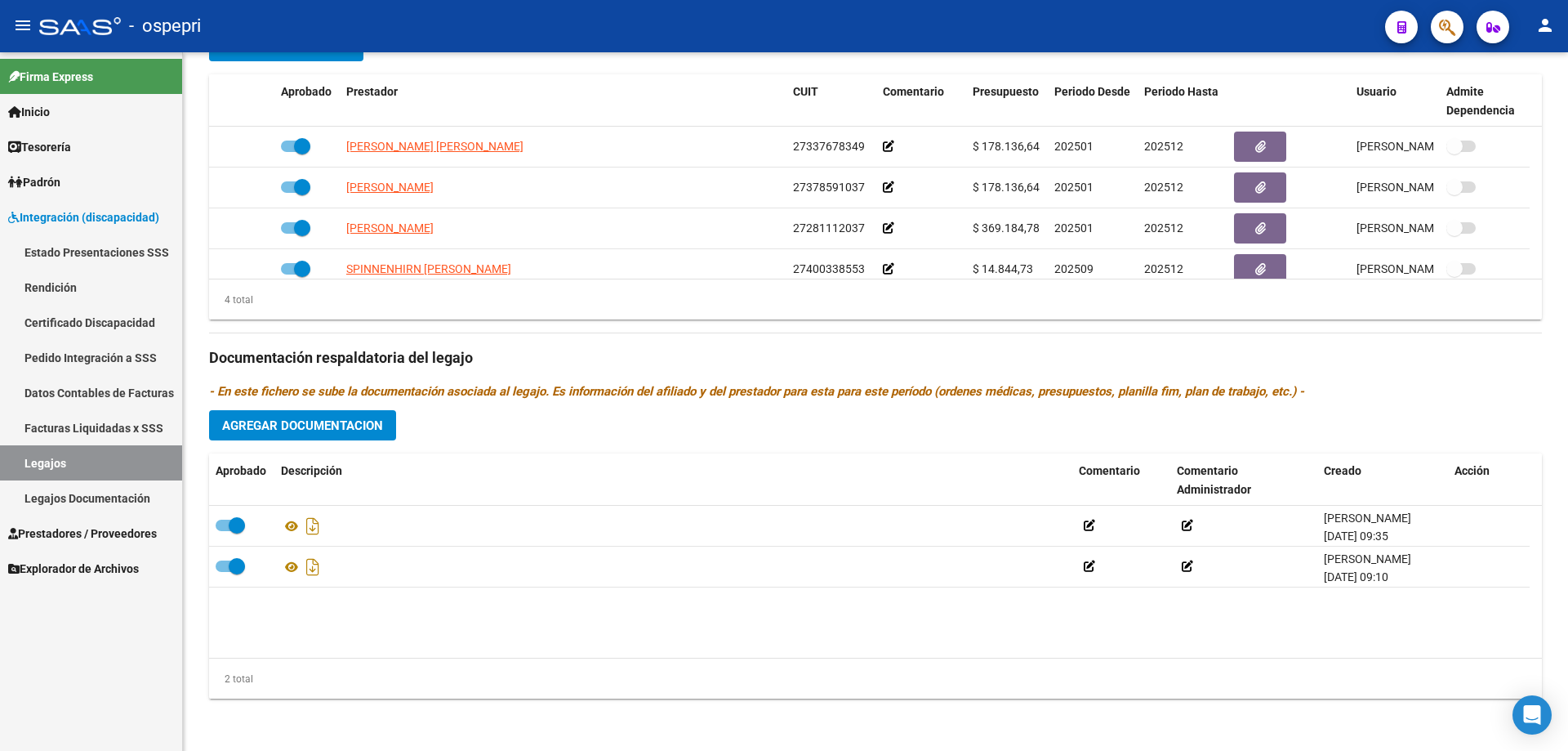
click at [56, 458] on link "Legajos" at bounding box center [91, 462] width 182 height 35
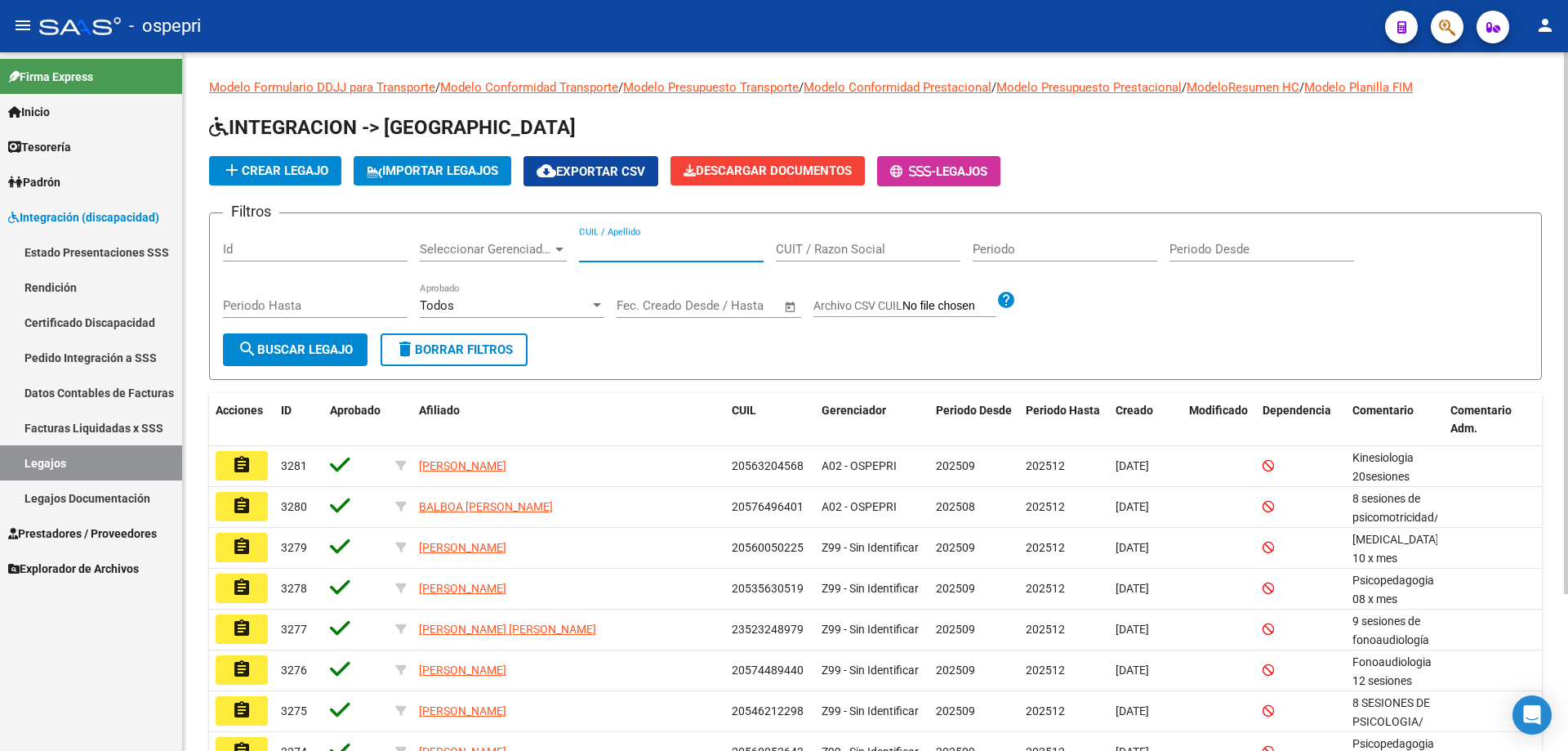
click at [612, 248] on input "CUIL / Apellido" at bounding box center [671, 249] width 185 height 15
type input "42848878"
click at [315, 342] on span "search Buscar Legajo" at bounding box center [295, 349] width 115 height 15
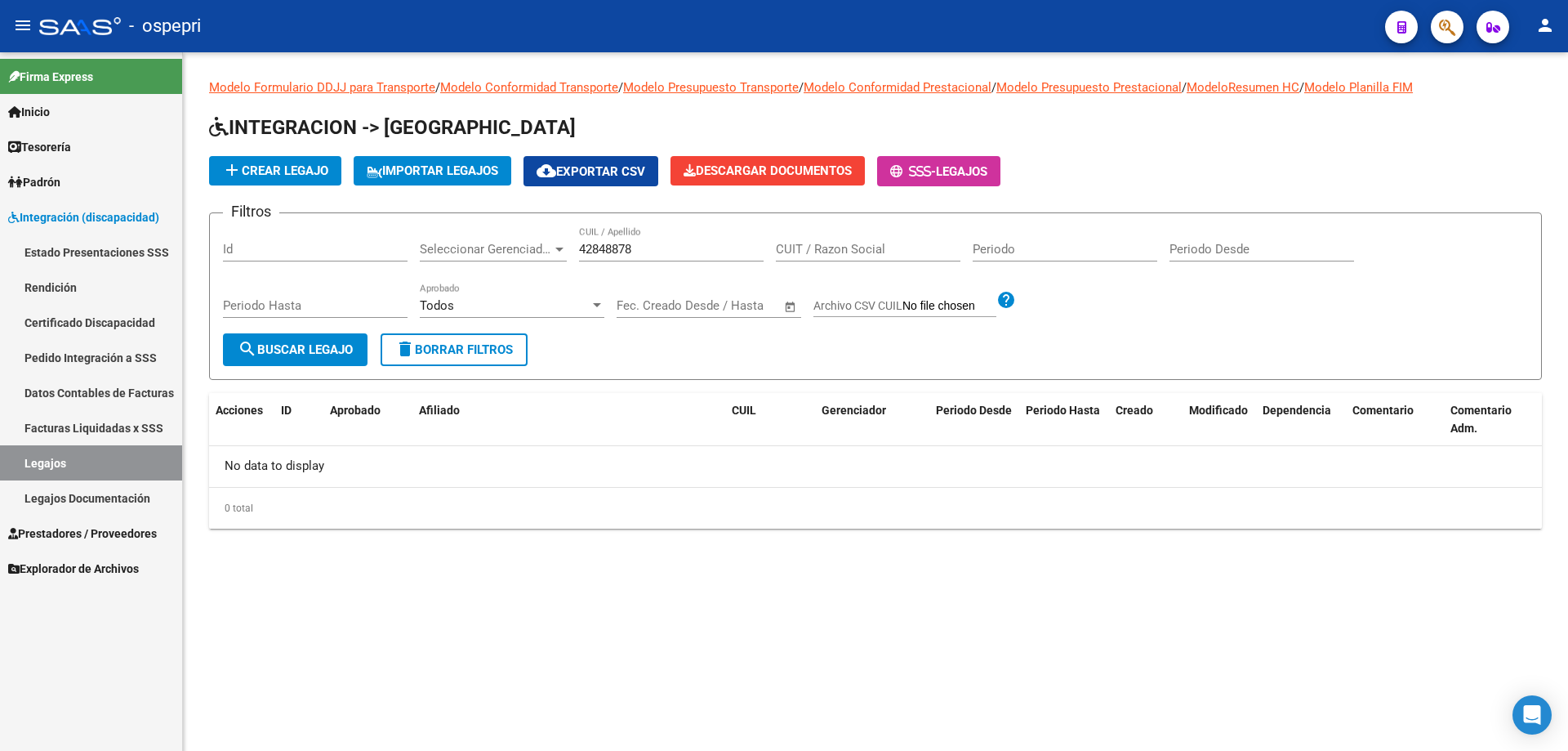
click at [95, 323] on link "Certificado Discapacidad" at bounding box center [91, 322] width 182 height 35
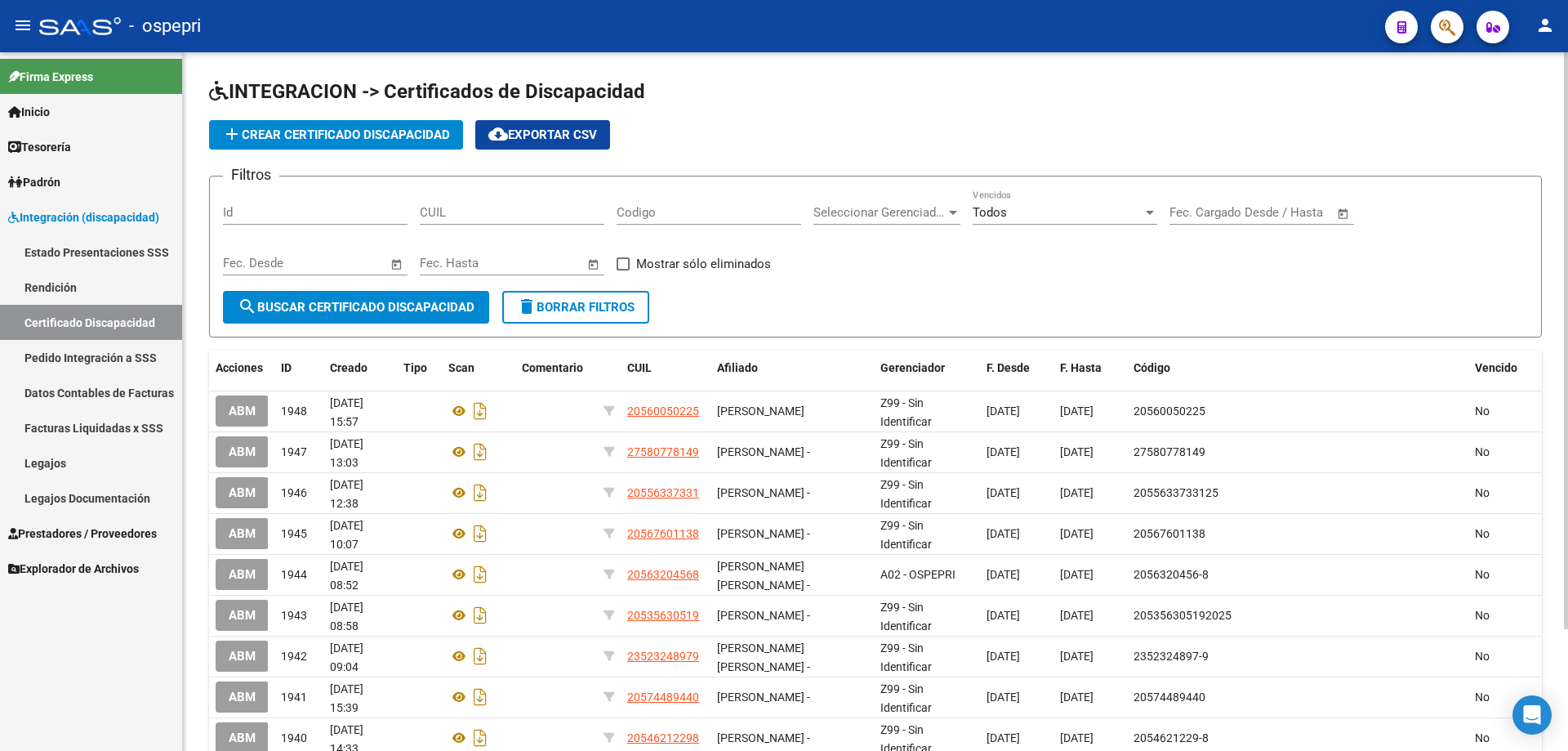
click at [518, 211] on input "CUIL" at bounding box center [512, 212] width 185 height 15
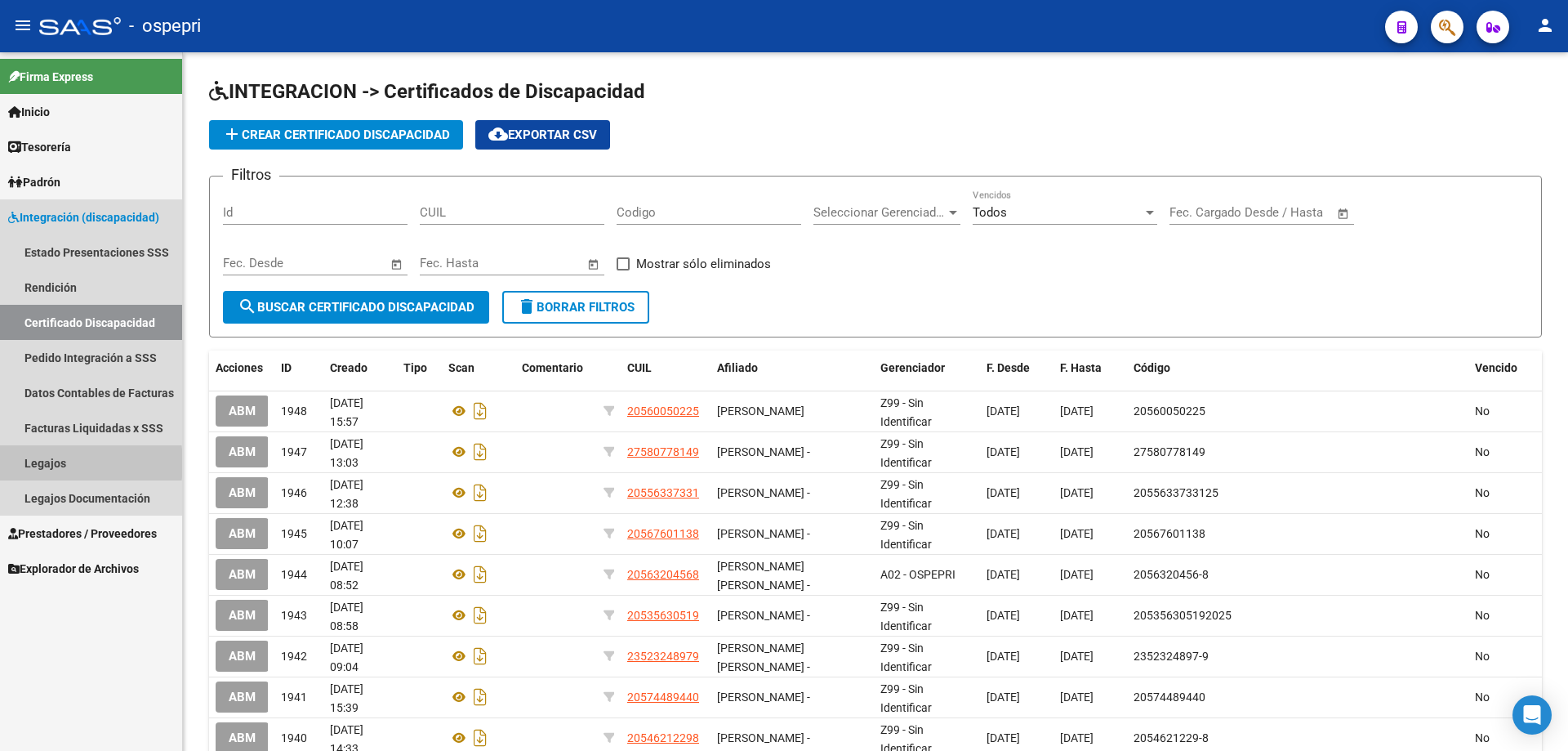
click at [46, 463] on link "Legajos" at bounding box center [91, 462] width 182 height 35
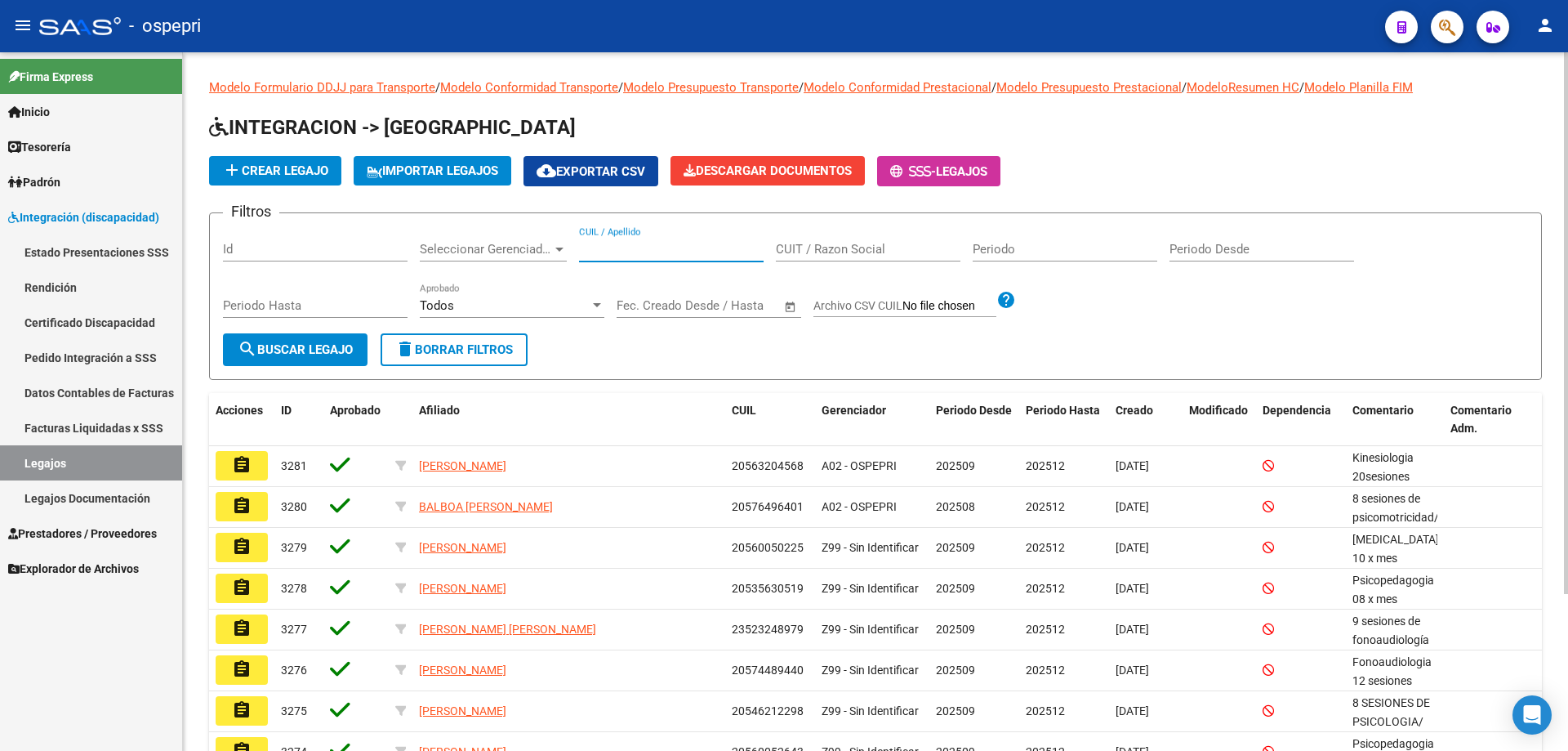
click at [592, 248] on input "CUIL / Apellido" at bounding box center [671, 249] width 185 height 15
paste input "55634980"
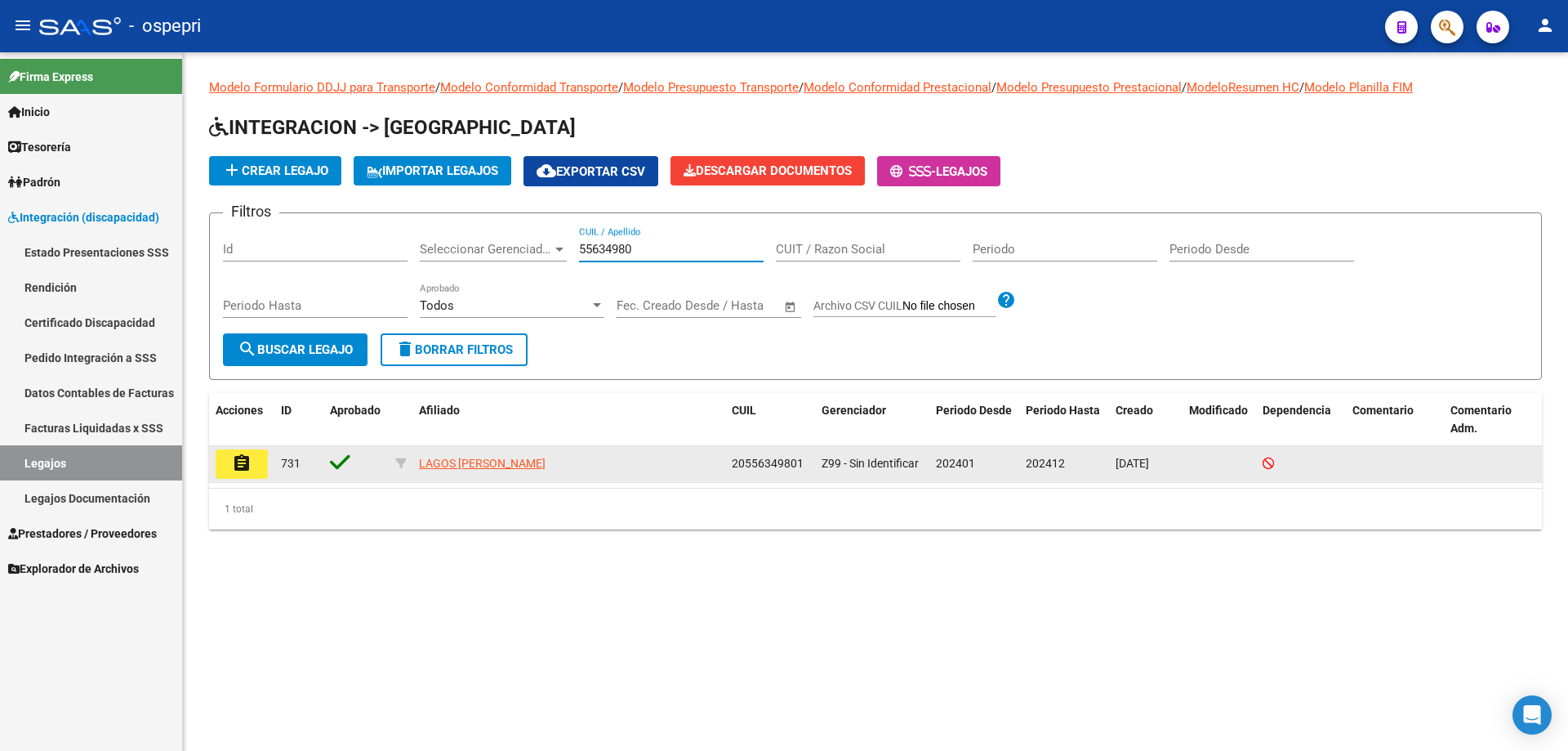
type input "55634980"
click at [253, 467] on button "assignment" at bounding box center [242, 464] width 52 height 29
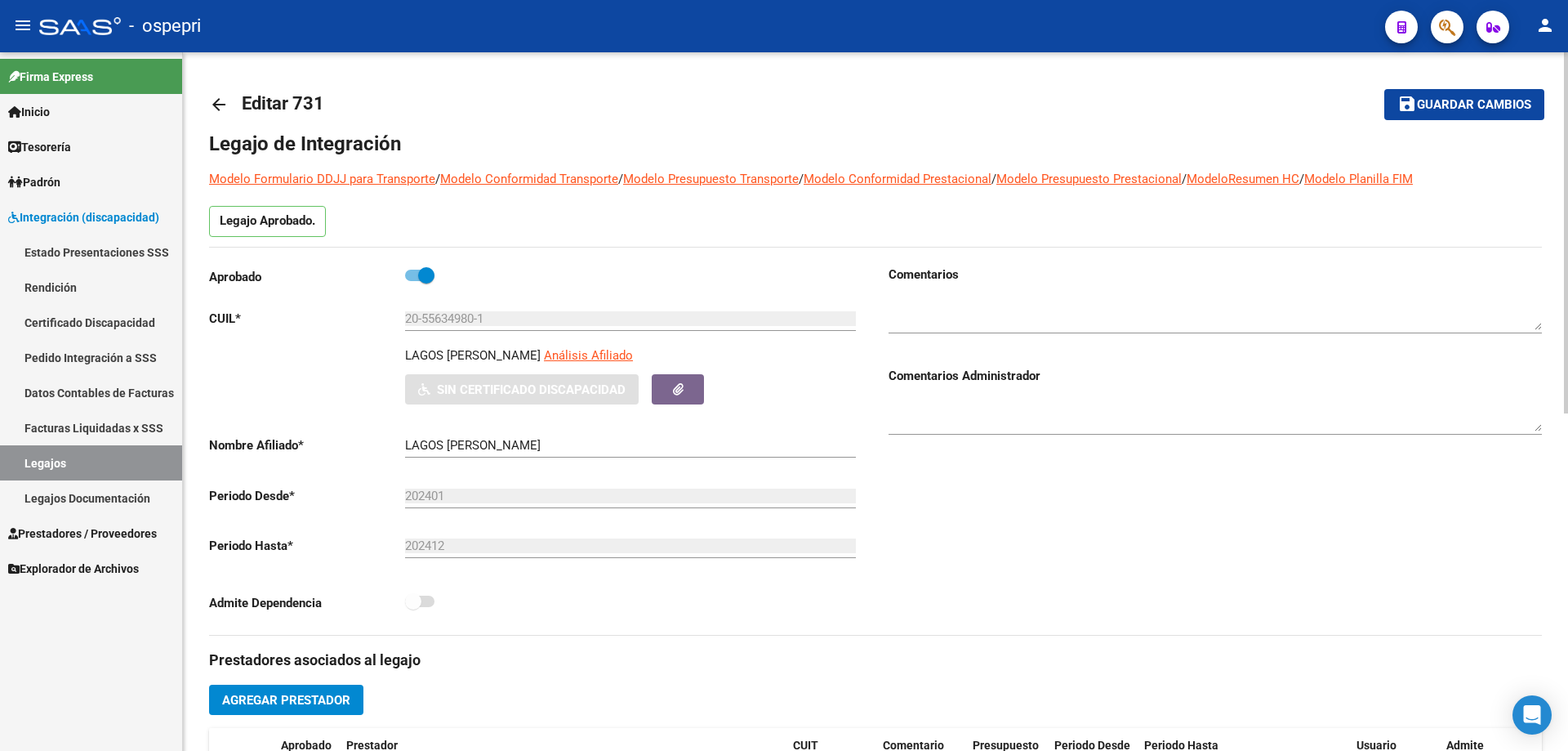
type input "LAGOS LORENZO BAUTISTA"
